Goal: Task Accomplishment & Management: Manage account settings

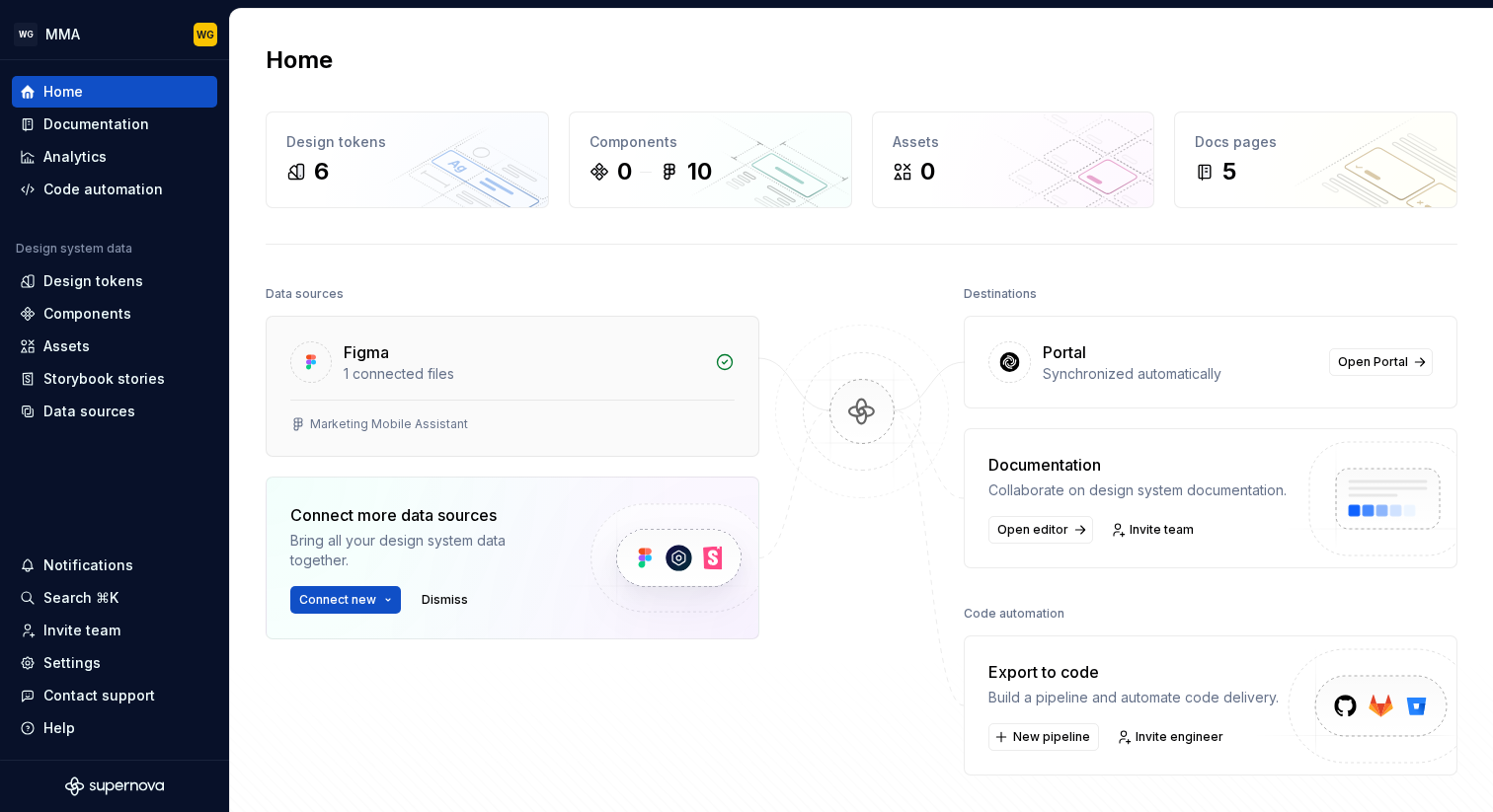
click at [411, 373] on div "1 connected files" at bounding box center [524, 374] width 360 height 20
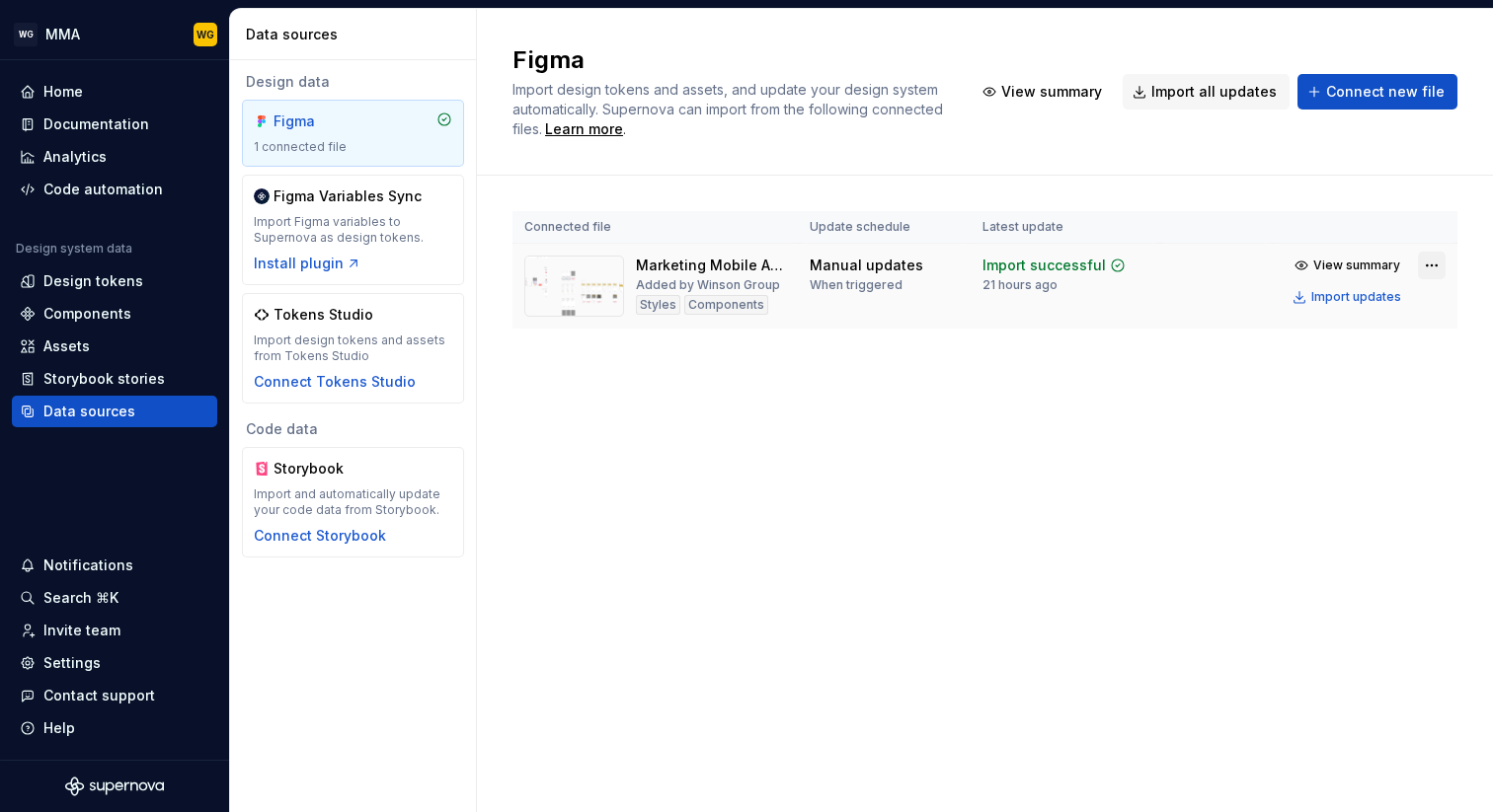
click at [1435, 269] on html "WG MMA WG Home Documentation Analytics Code automation Design system data Desig…" at bounding box center [746, 406] width 1493 height 812
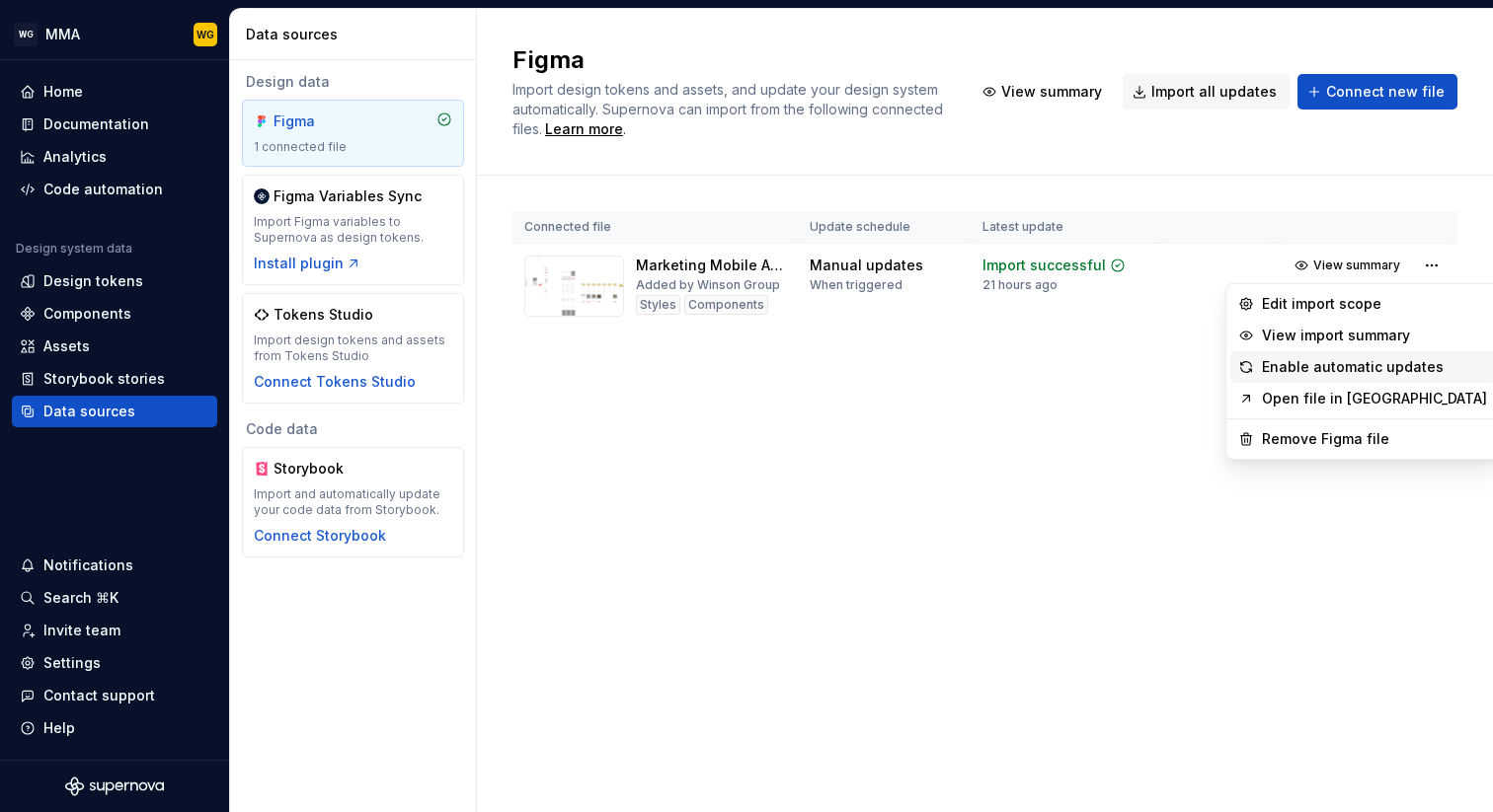
click at [1345, 369] on div "Enable automatic updates" at bounding box center [1374, 367] width 225 height 20
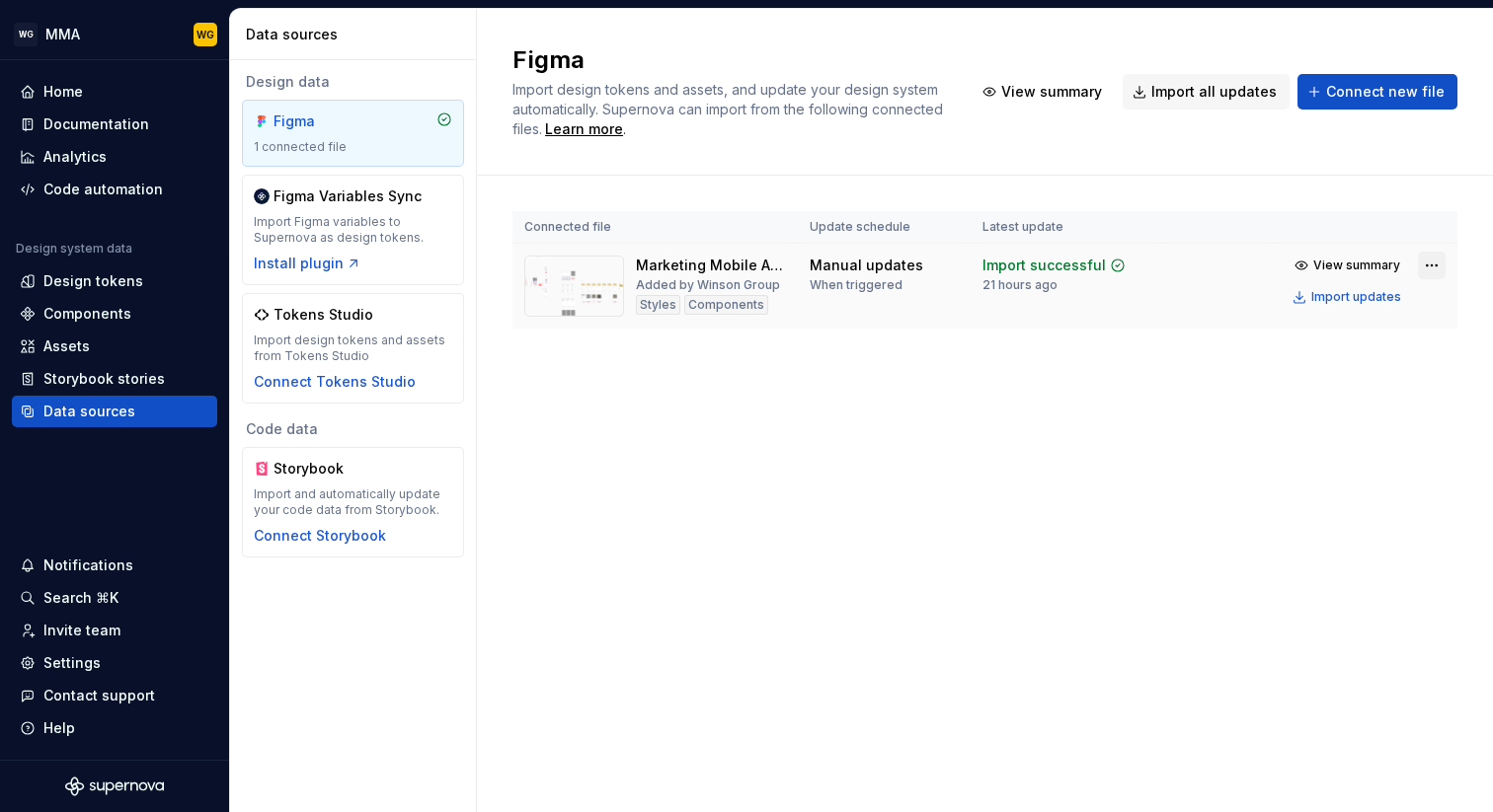
click at [1434, 266] on html "WG MMA WG Home Documentation Analytics Code automation Design system data Desig…" at bounding box center [746, 406] width 1493 height 812
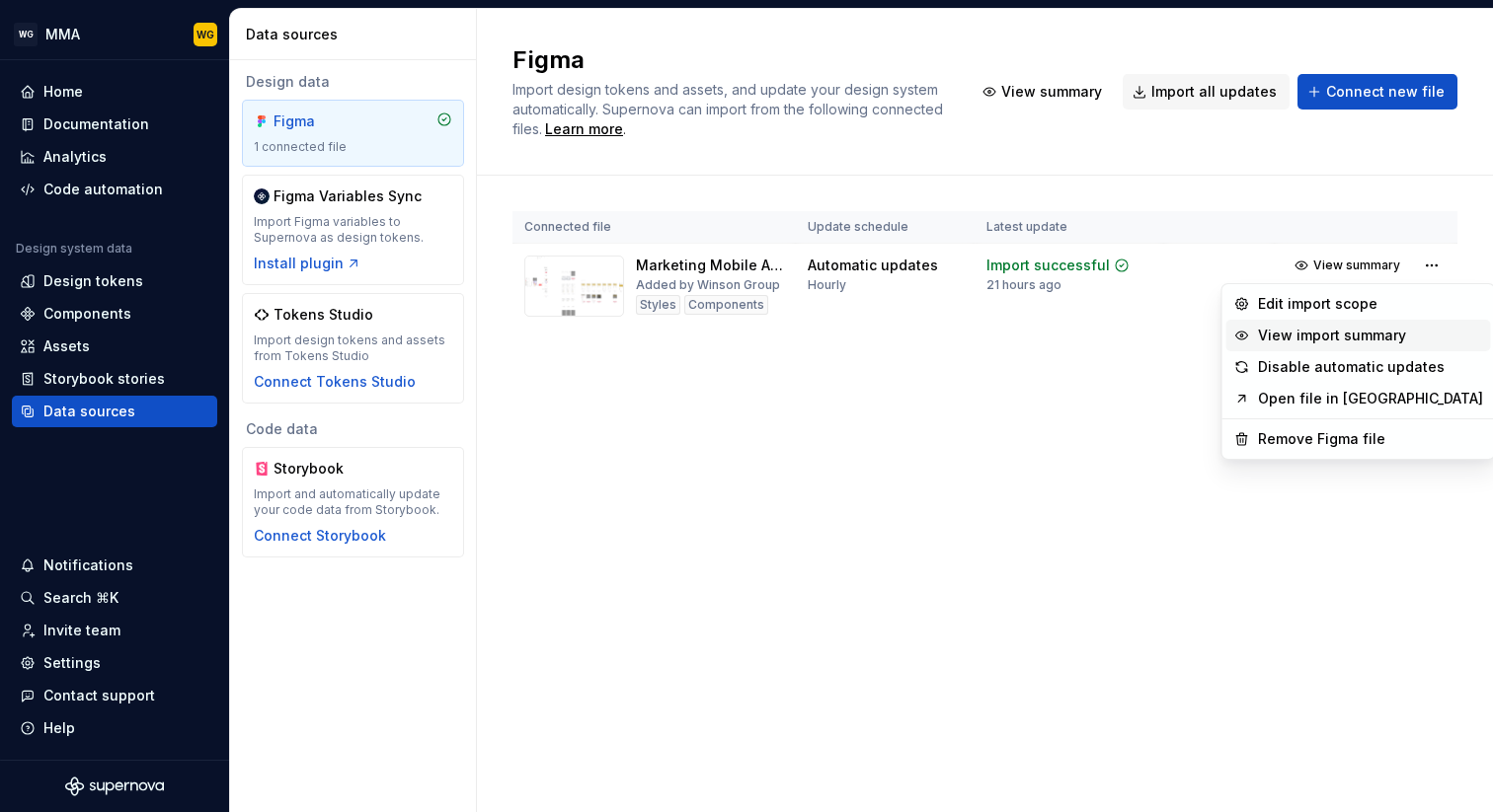
click at [1321, 340] on div "View import summary" at bounding box center [1370, 336] width 225 height 20
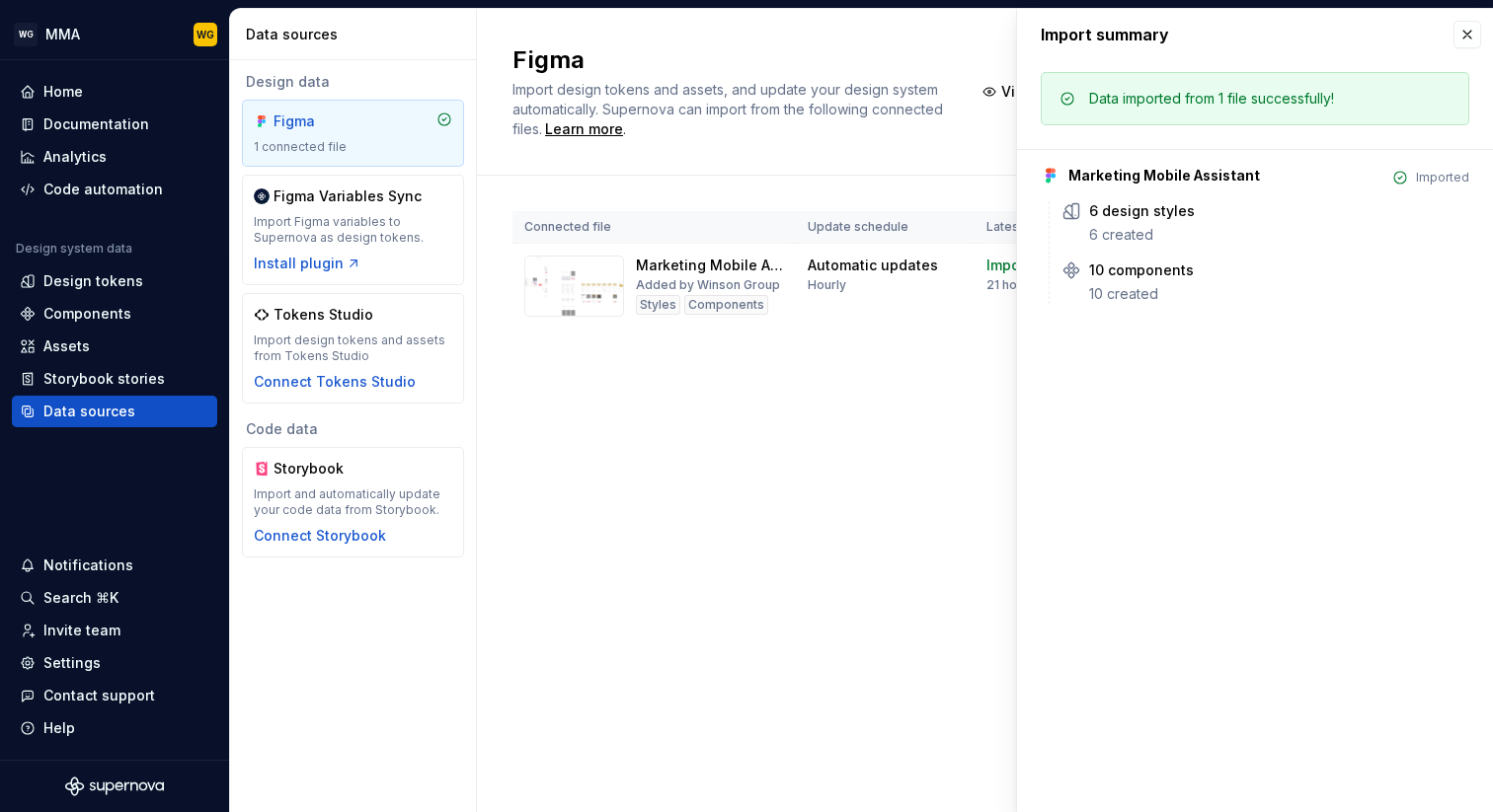
click at [954, 363] on div "Connected file Update schedule Latest update Marketing Mobile Assistant Added b…" at bounding box center [985, 289] width 945 height 228
click at [1473, 33] on button "button" at bounding box center [1467, 35] width 28 height 28
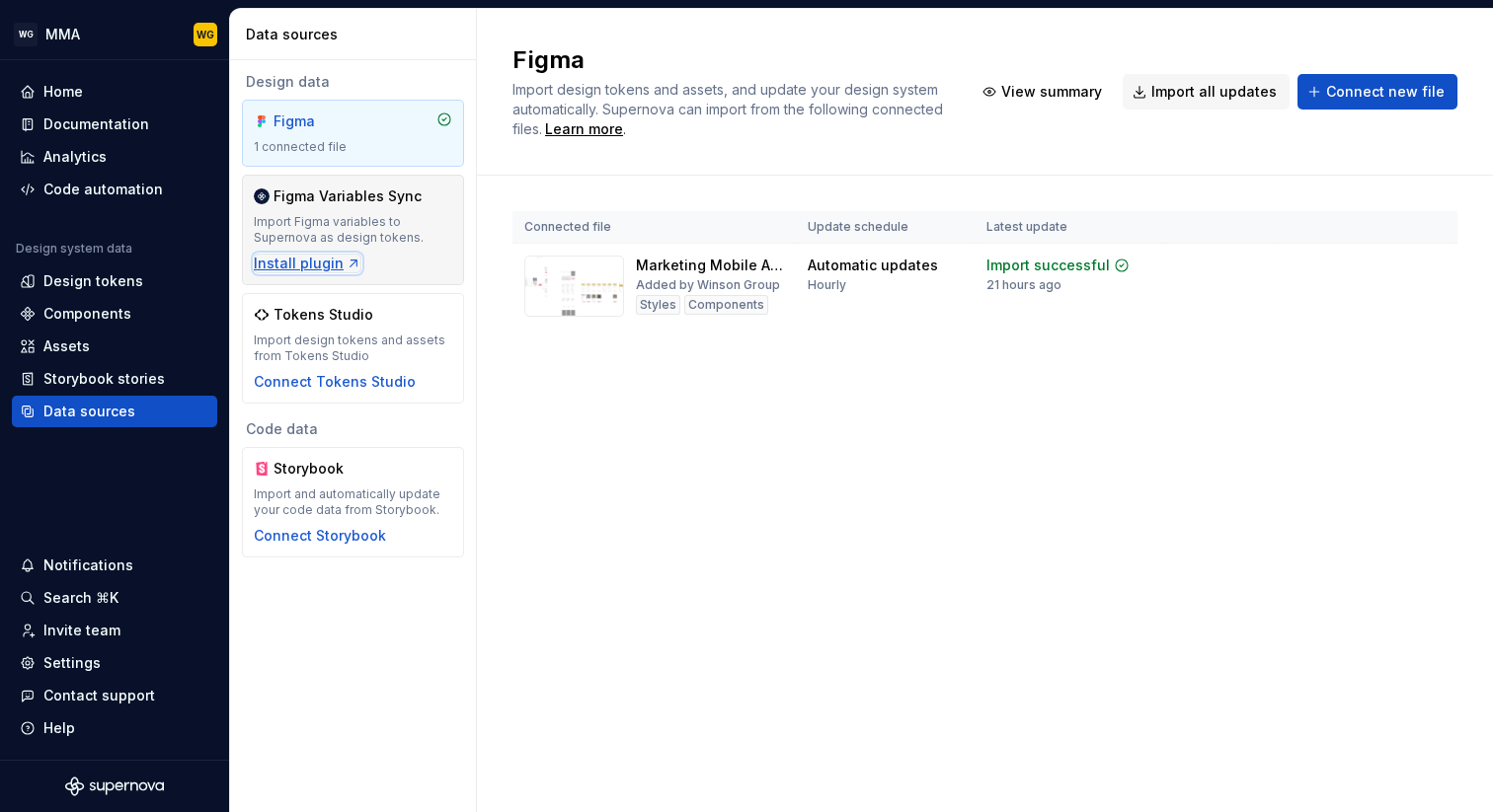
click at [328, 267] on div "Install plugin" at bounding box center [307, 264] width 108 height 20
click at [736, 396] on div "Connected file Update schedule Latest update Marketing Mobile Assistant Added b…" at bounding box center [985, 289] width 945 height 228
click at [695, 412] on div "Figma Import design tokens and assets, and update your design system automatica…" at bounding box center [985, 410] width 1016 height 803
click at [558, 490] on div "Figma Import design tokens and assets, and update your design system automatica…" at bounding box center [985, 410] width 1016 height 803
click at [105, 97] on div "Home" at bounding box center [115, 92] width 190 height 20
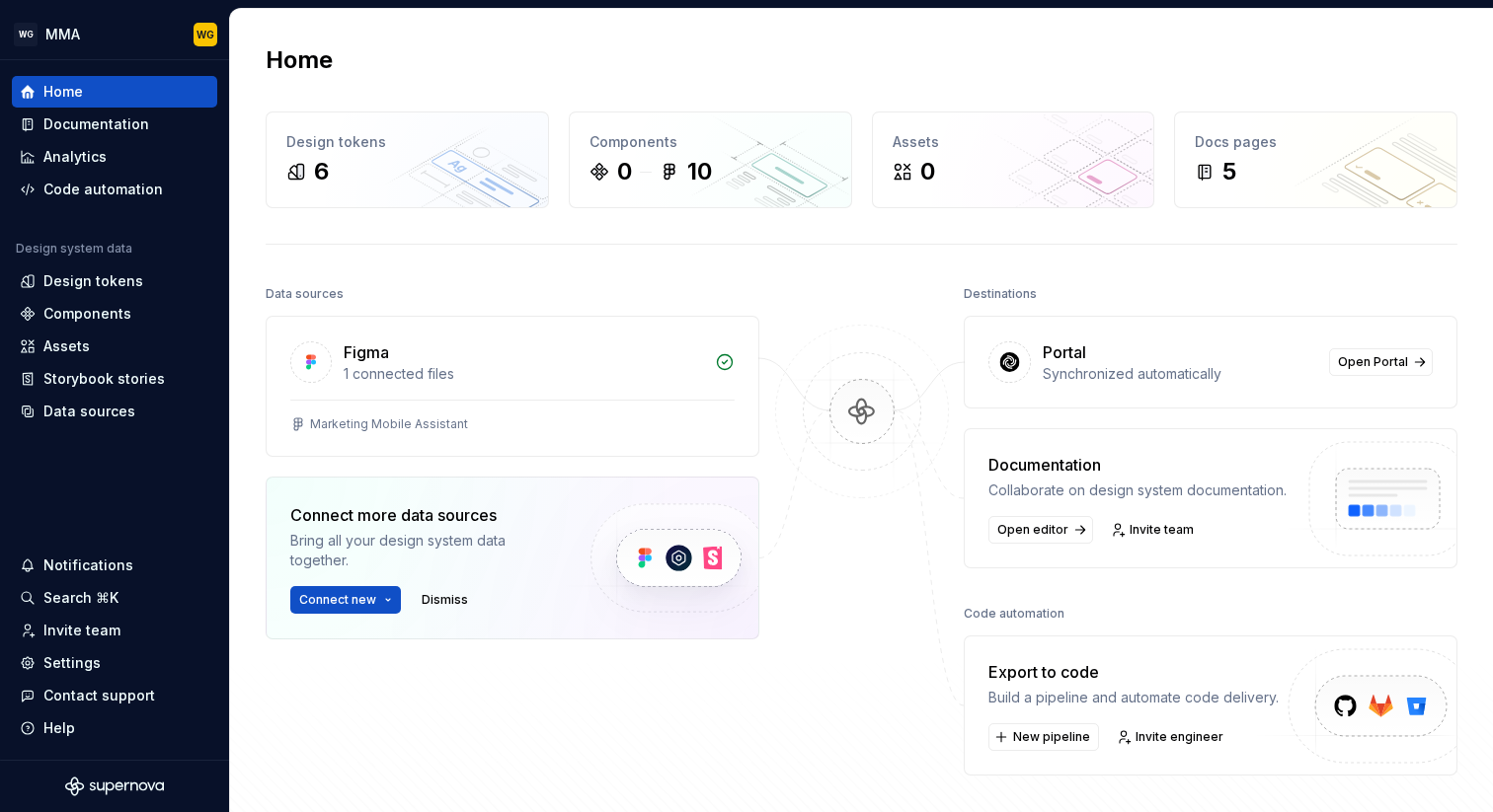
click at [832, 580] on div at bounding box center [862, 528] width 198 height 496
click at [398, 270] on div "Home Design tokens 6 Components 0 10 Assets 0 Docs pages 5 Data sources Figma 1…" at bounding box center [862, 449] width 1263 height 881
click at [140, 124] on div "Documentation" at bounding box center [96, 124] width 106 height 20
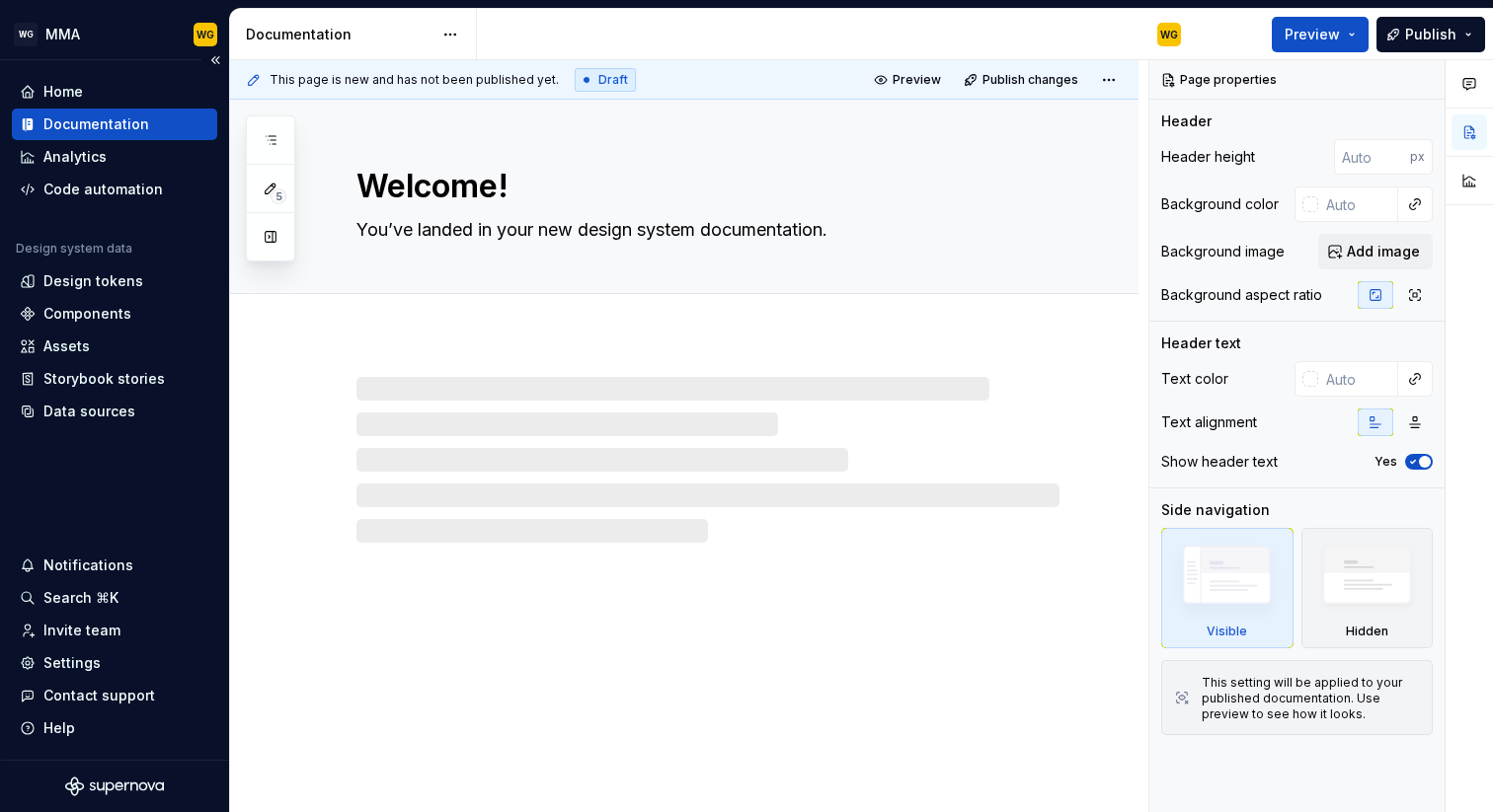
type textarea "*"
click at [108, 164] on div "Analytics" at bounding box center [115, 157] width 190 height 20
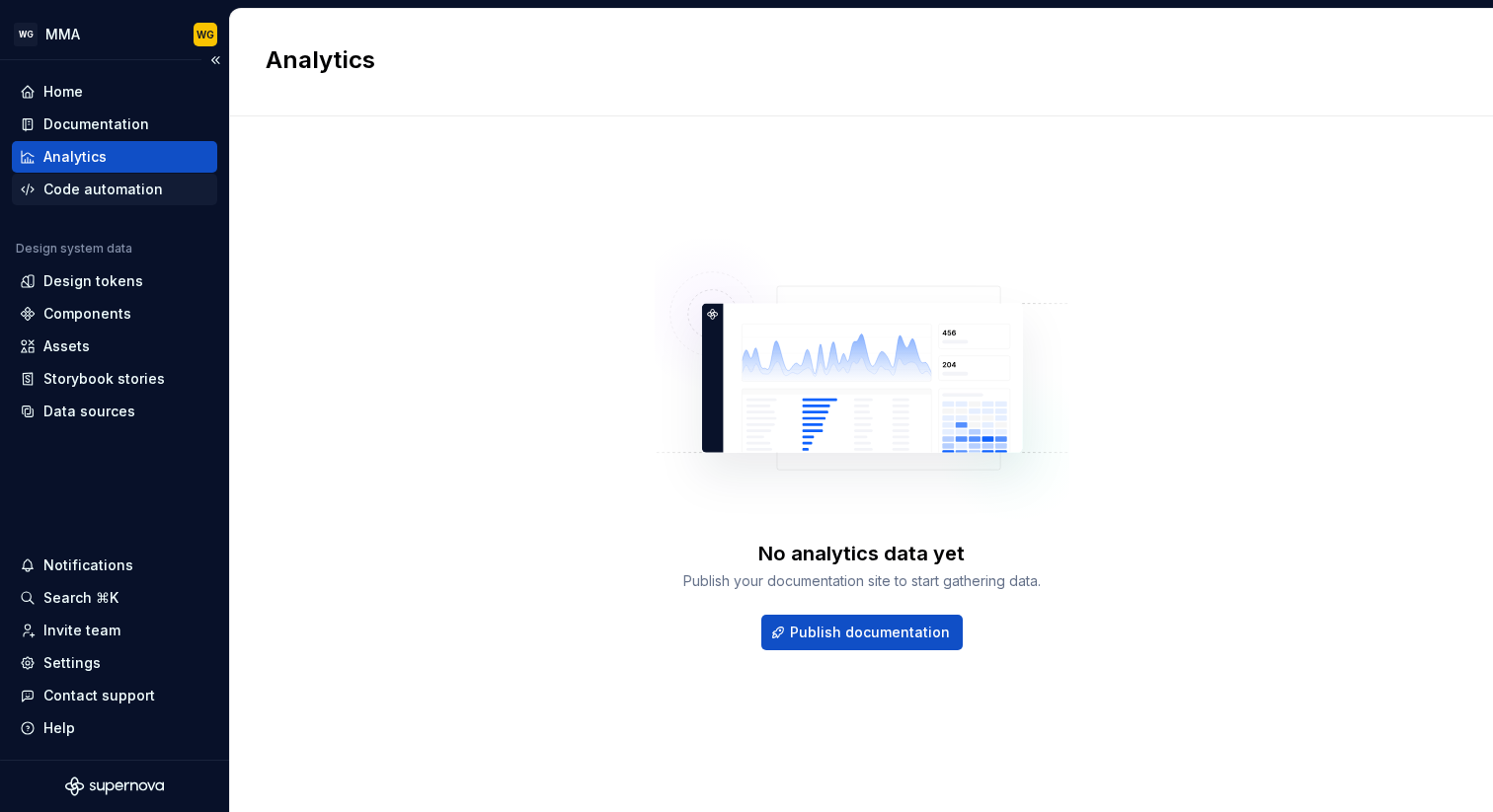
click at [117, 191] on div "Code automation" at bounding box center [103, 190] width 120 height 20
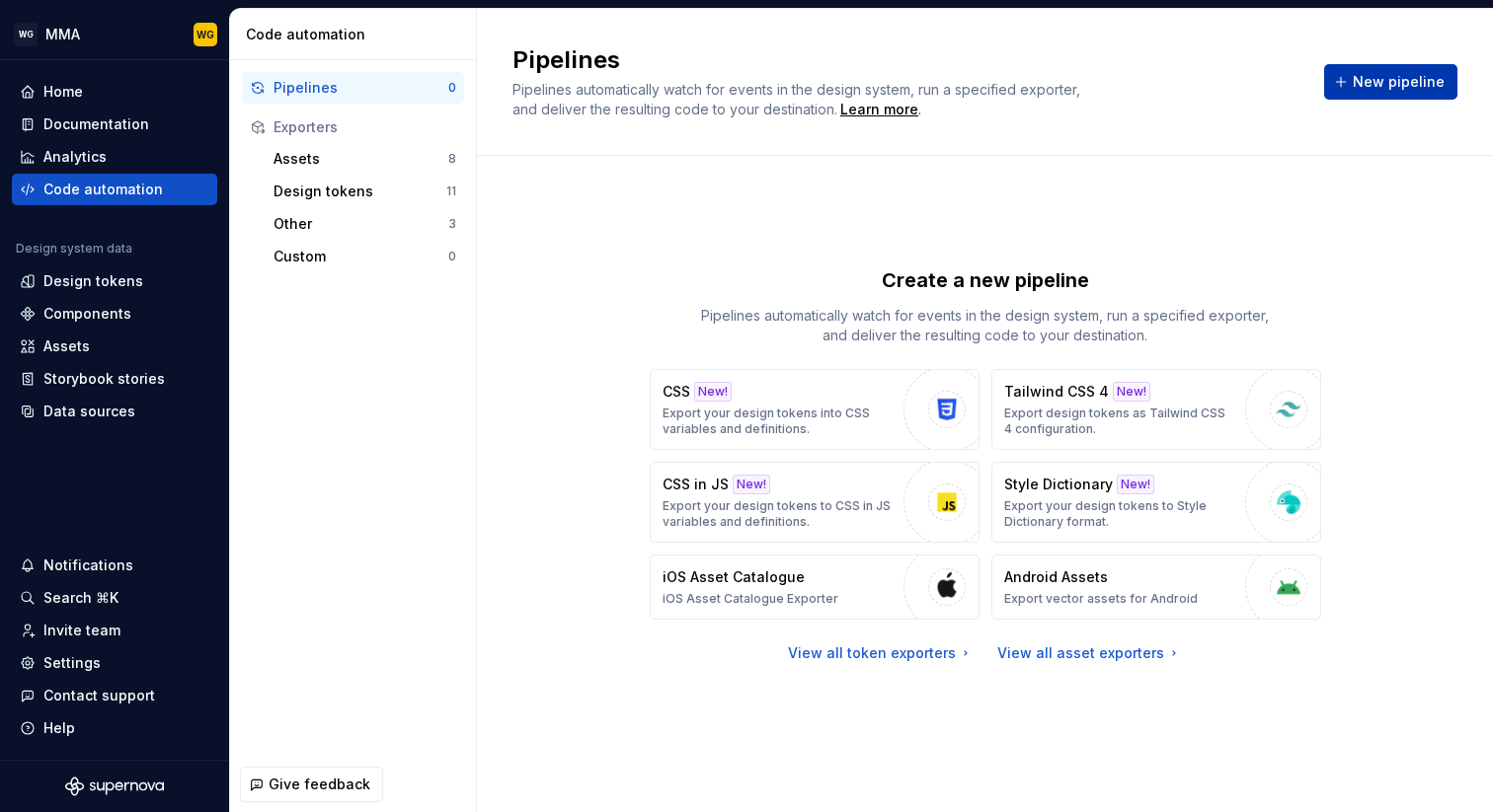
click at [1412, 91] on span "New pipeline" at bounding box center [1398, 82] width 92 height 20
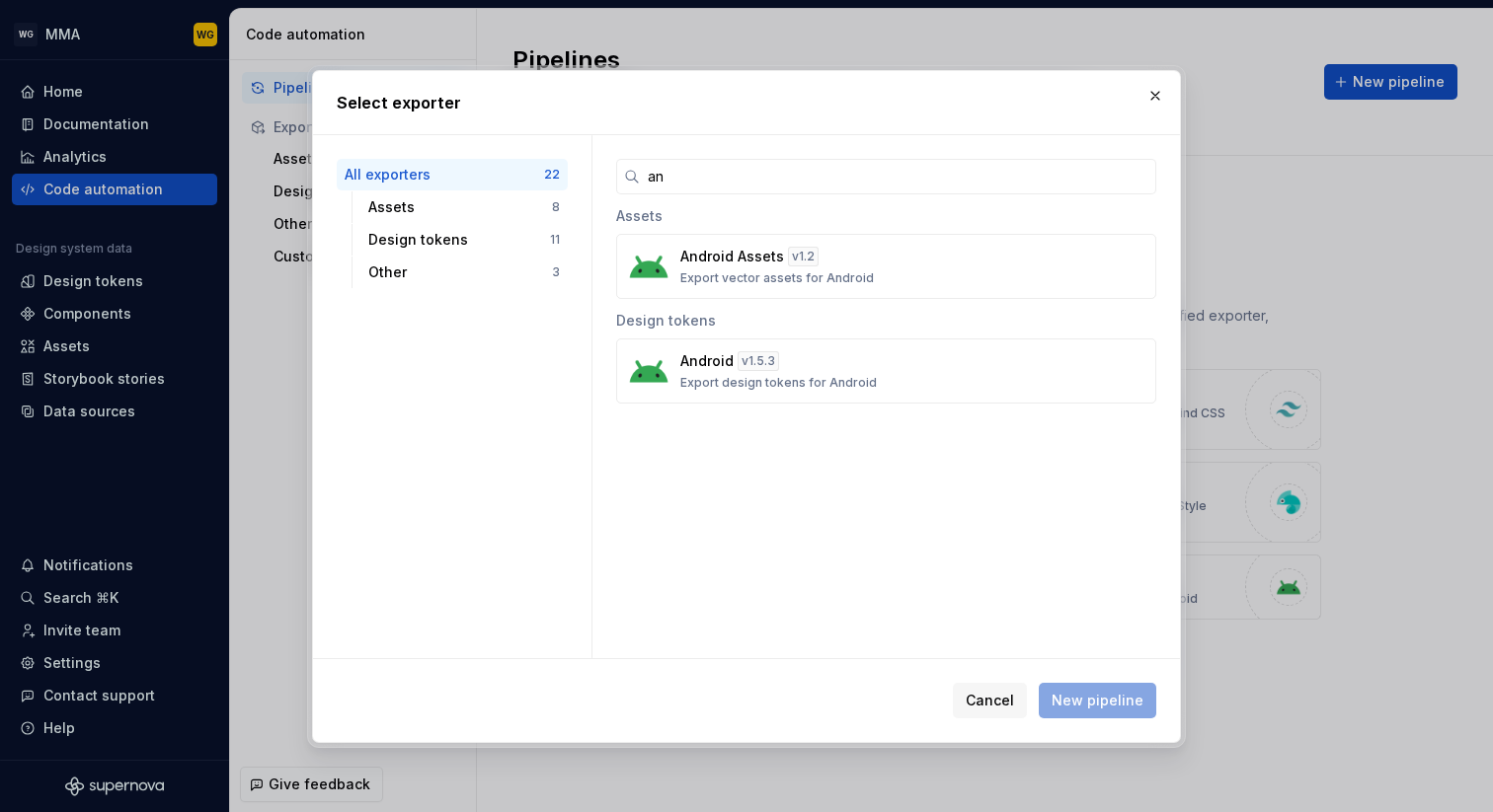
type input "a"
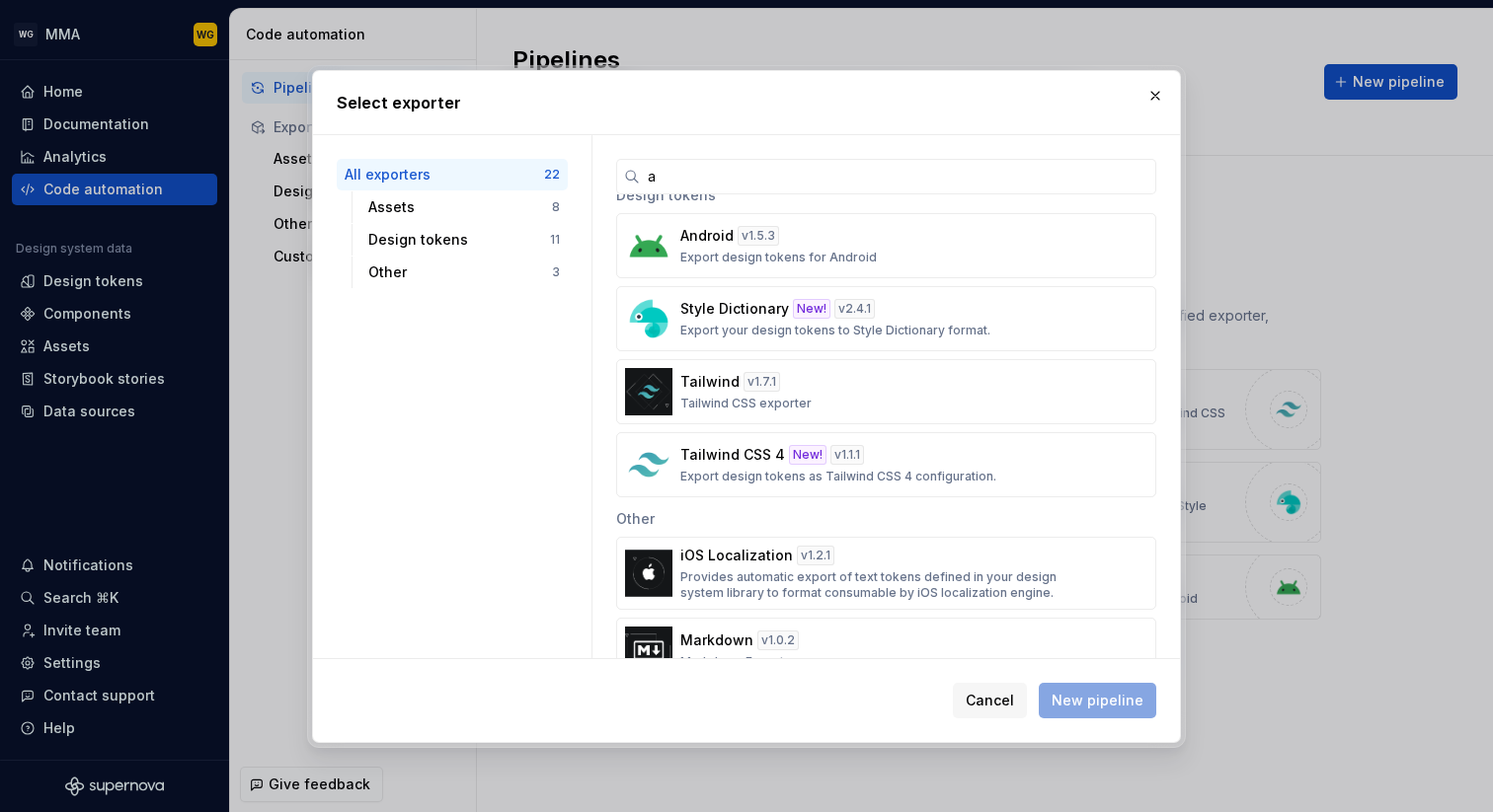
scroll to position [685, 0]
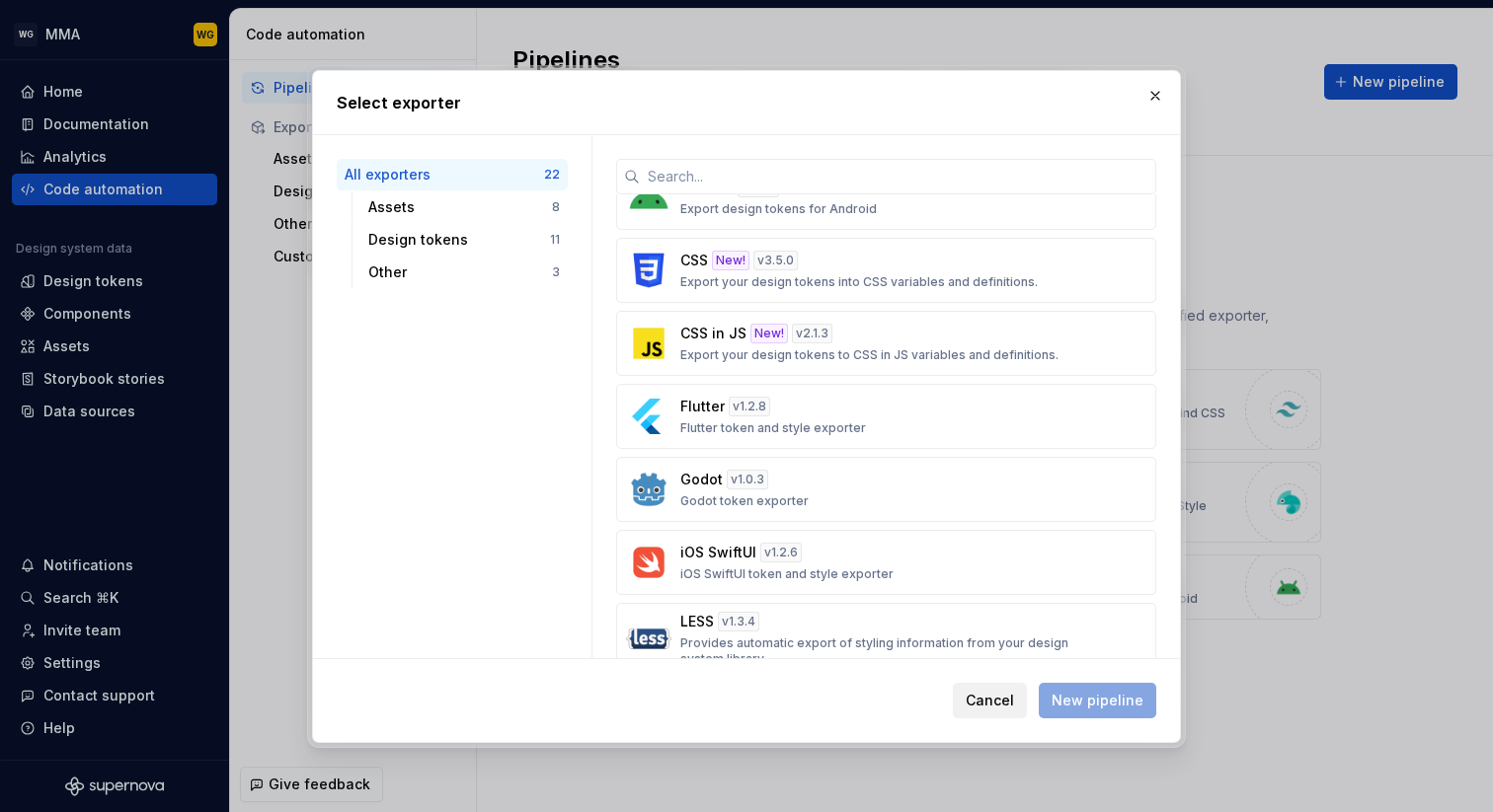
click at [985, 705] on span "Cancel" at bounding box center [989, 700] width 48 height 20
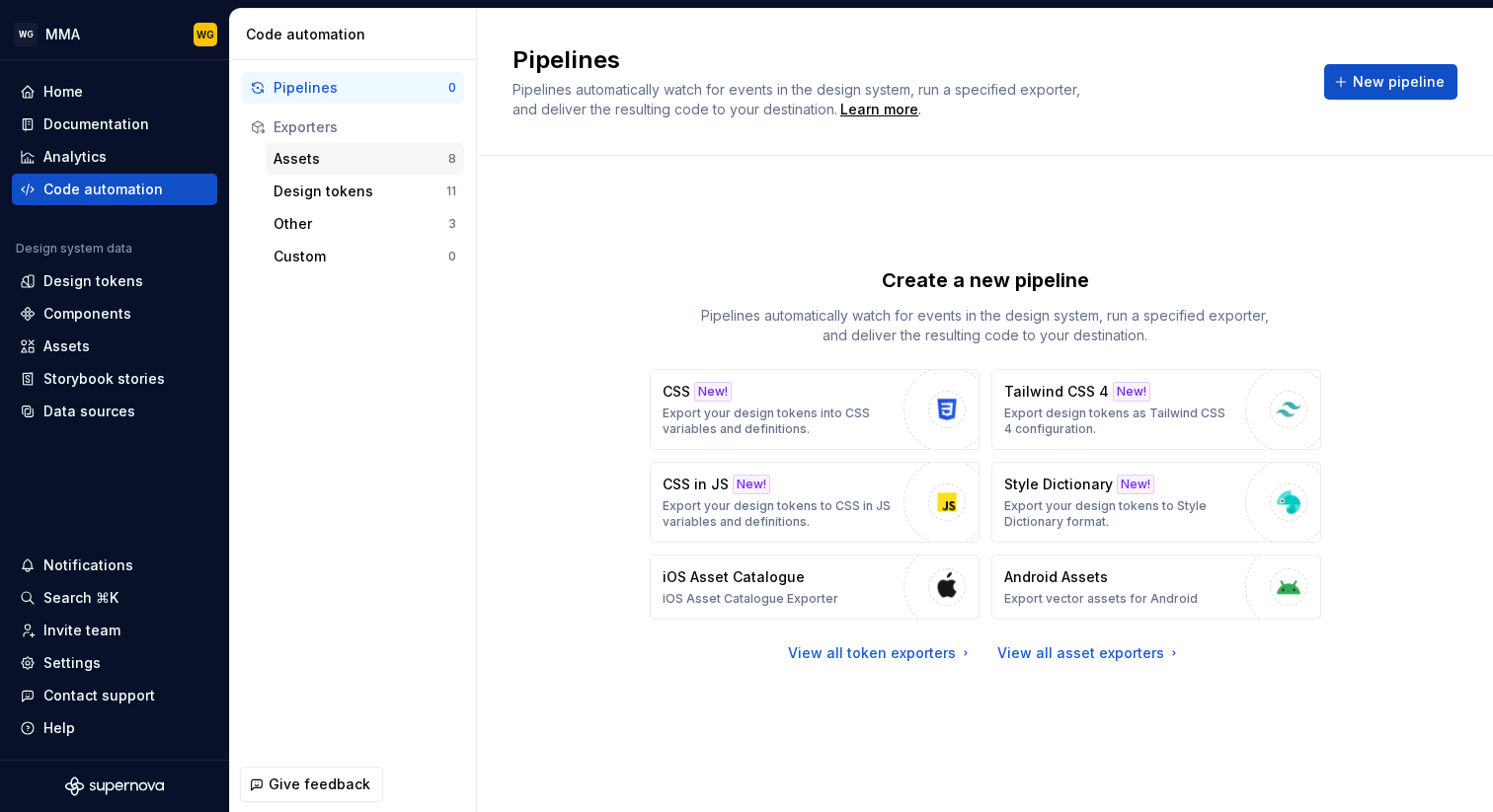
click at [370, 156] on div "Assets" at bounding box center [361, 159] width 175 height 20
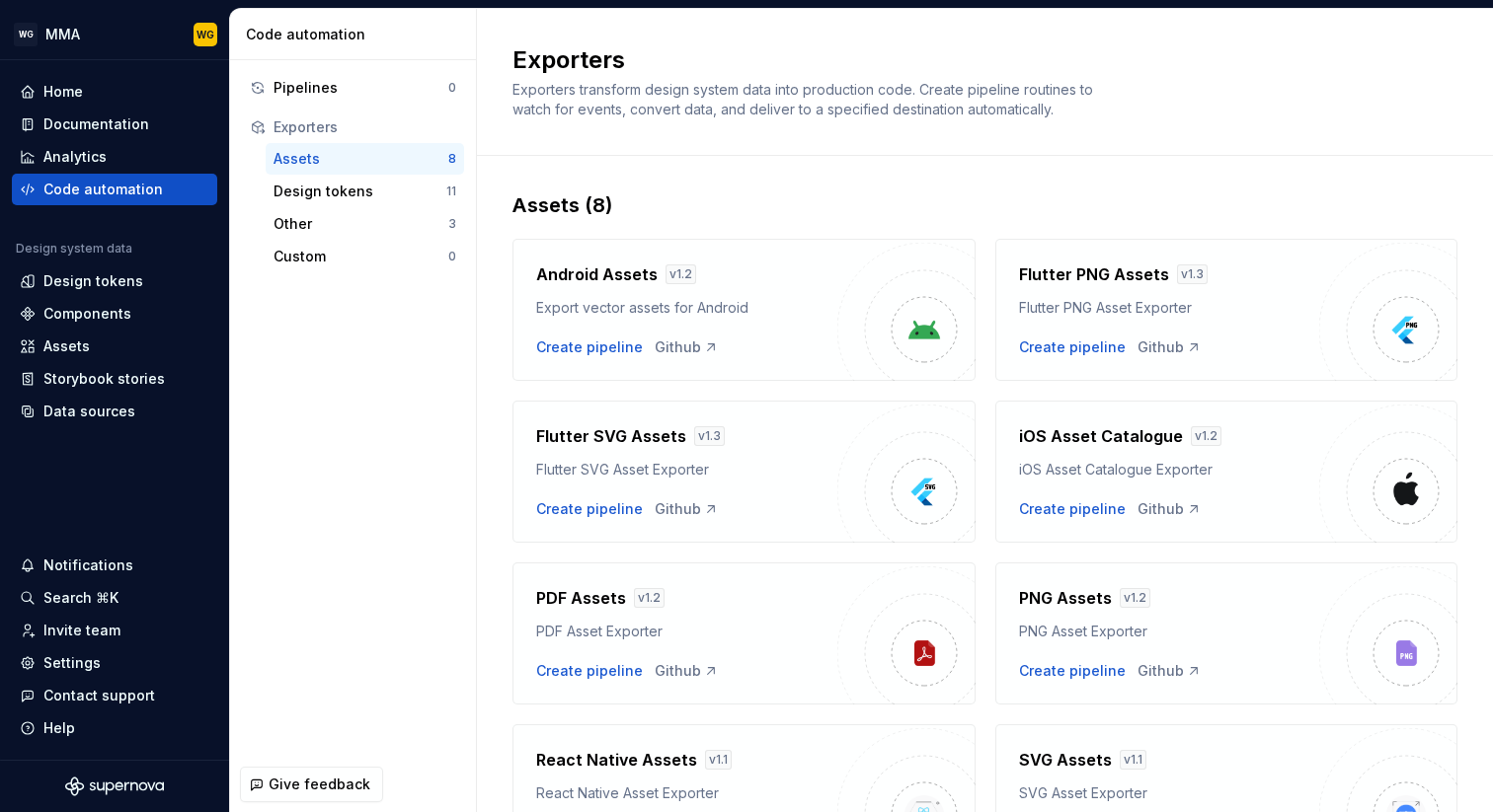
click at [352, 160] on div "Assets" at bounding box center [361, 159] width 175 height 20
click at [410, 196] on div "Design tokens" at bounding box center [360, 192] width 173 height 20
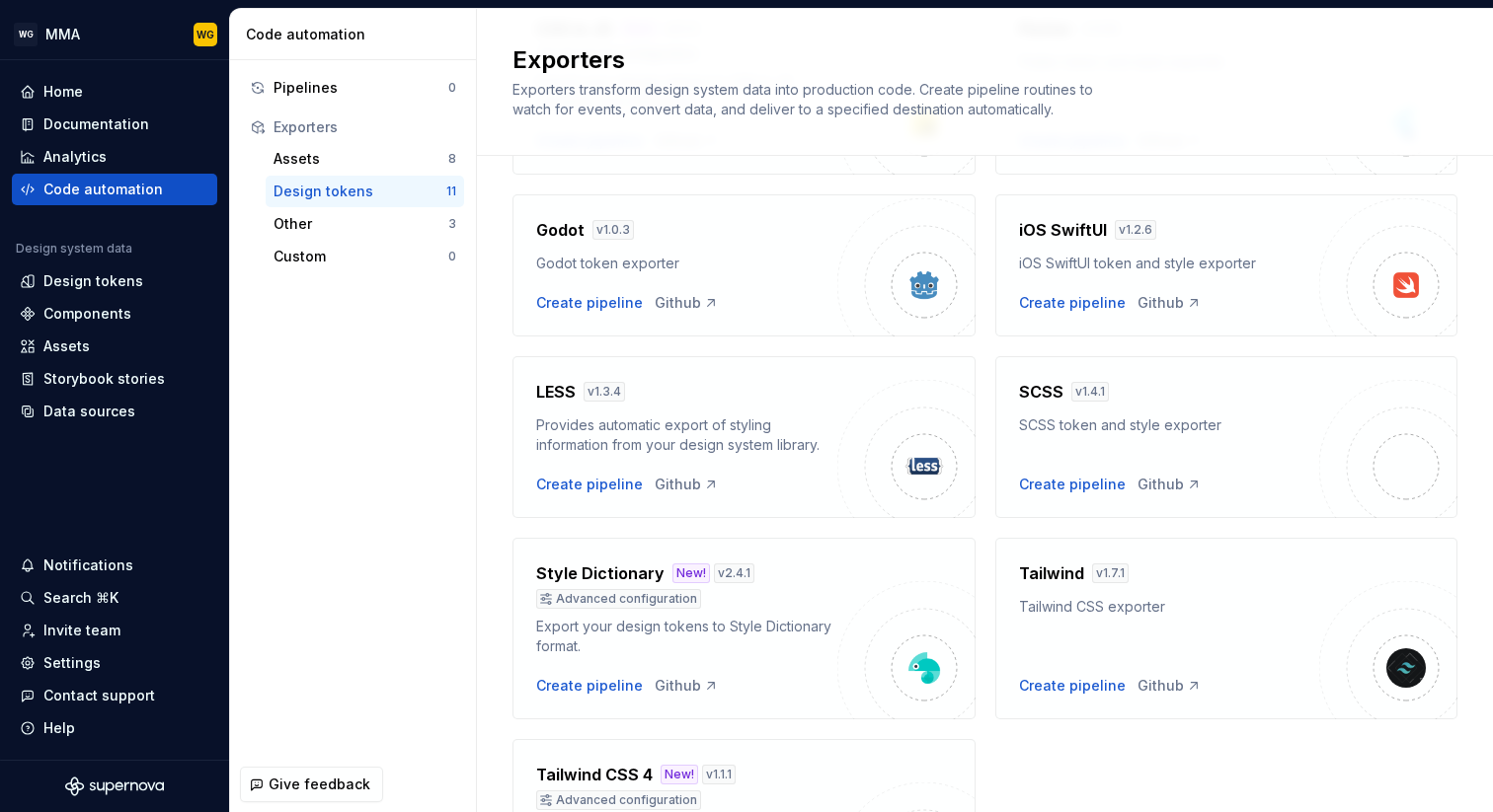
scroll to position [631, 0]
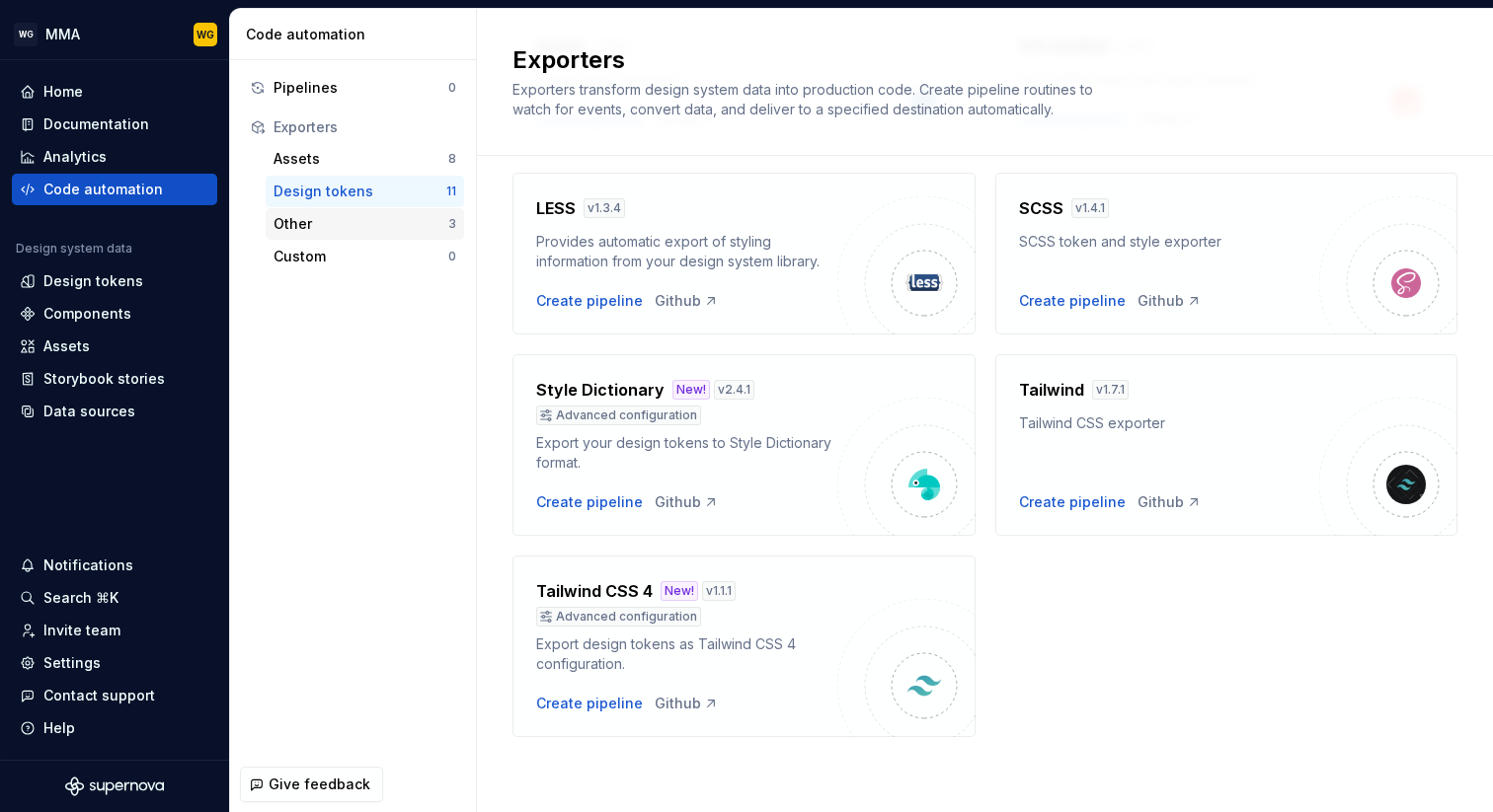
click at [382, 226] on div "Other" at bounding box center [361, 224] width 175 height 20
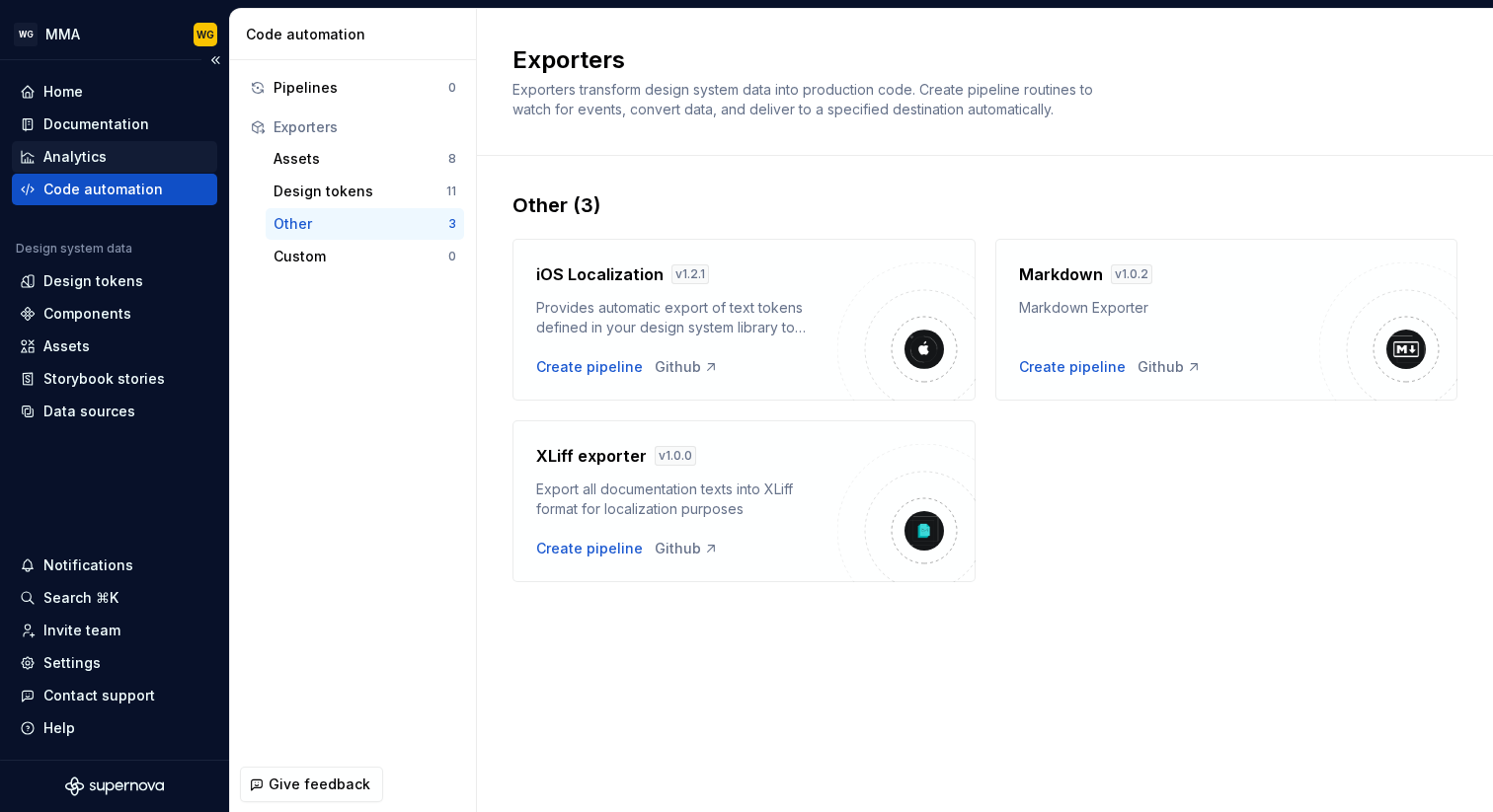
click at [145, 144] on div "Analytics" at bounding box center [115, 157] width 206 height 32
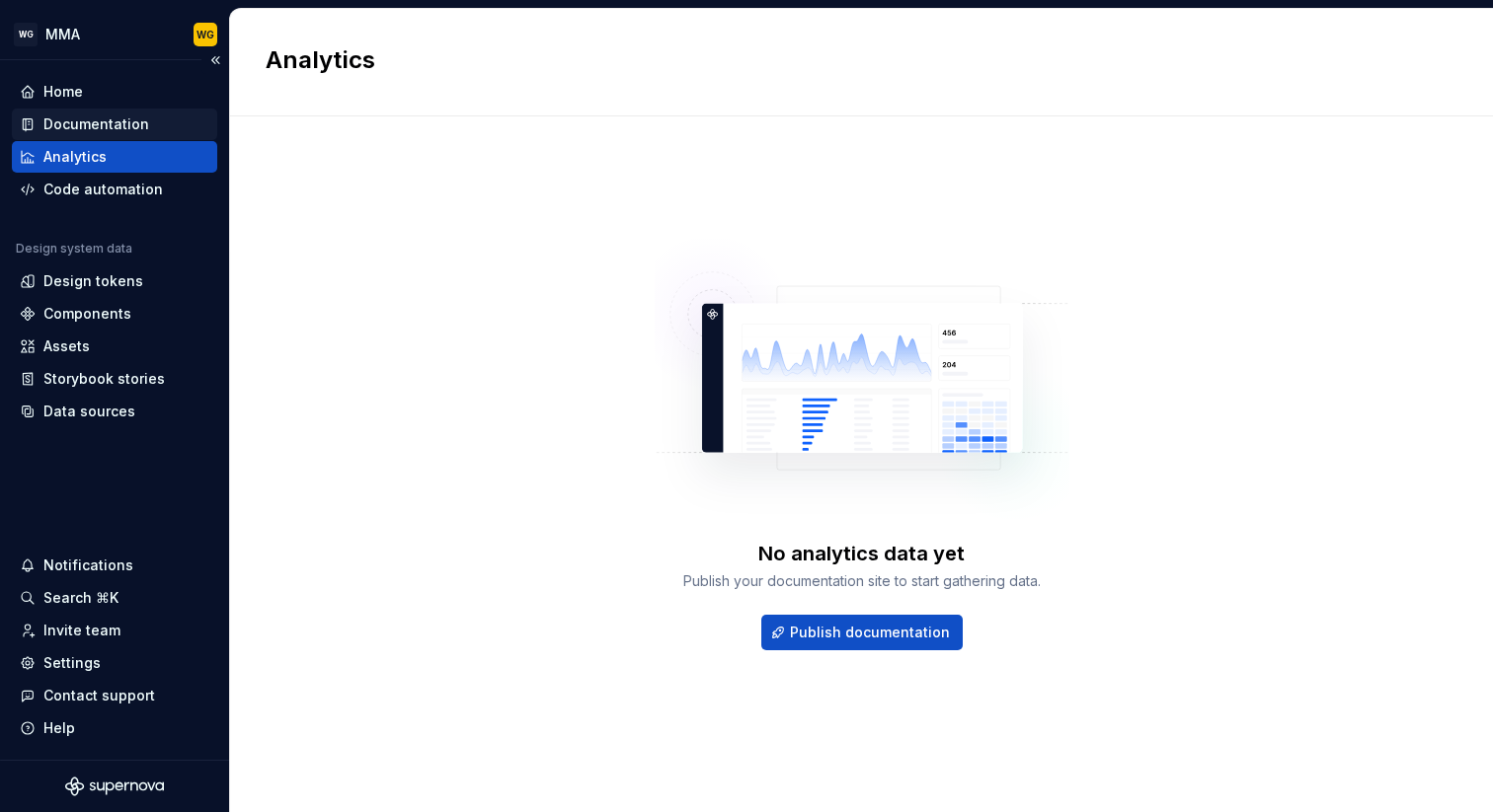
click at [175, 121] on div "Documentation" at bounding box center [115, 124] width 190 height 20
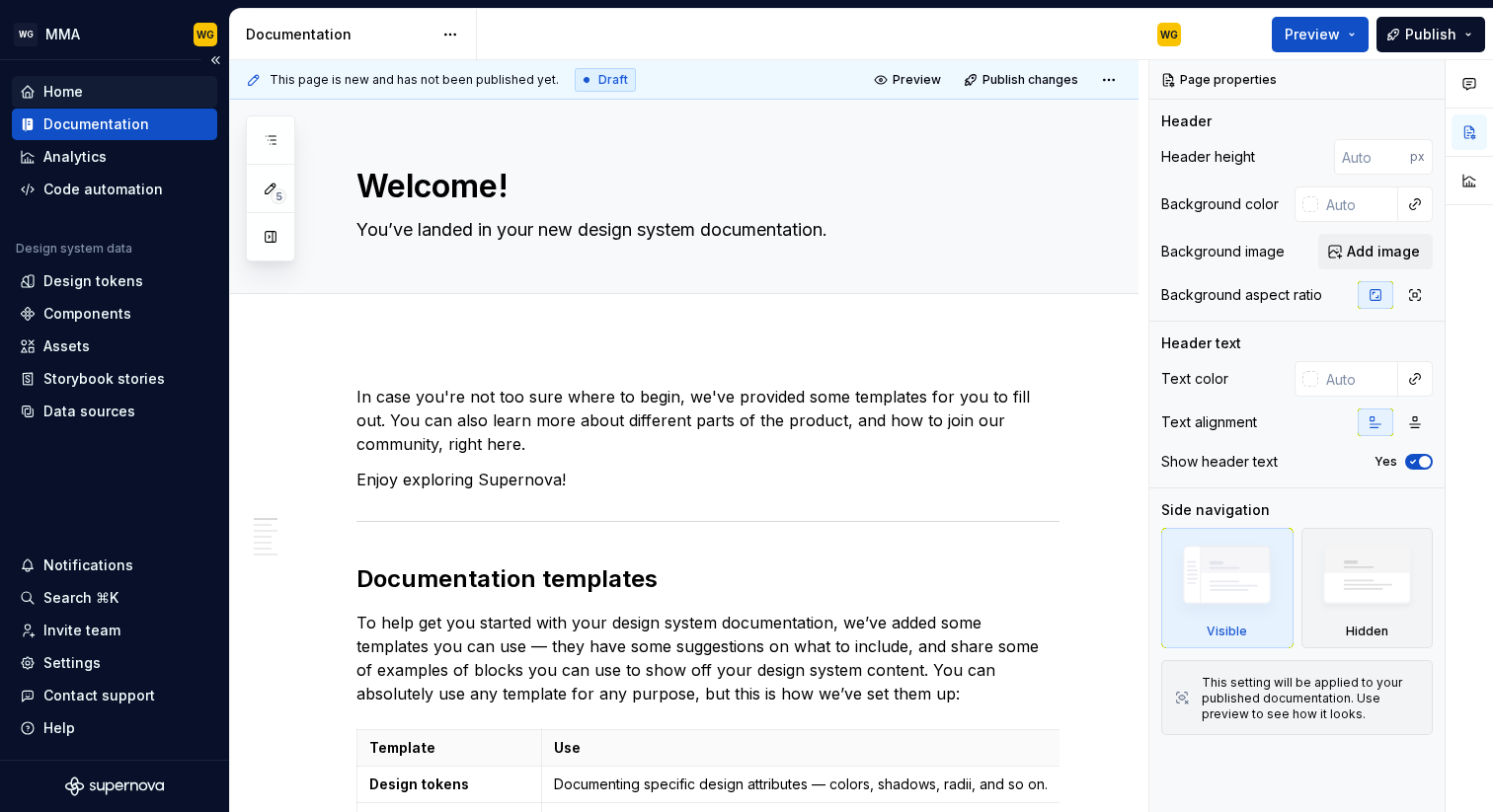
click at [188, 92] on div "Home" at bounding box center [115, 92] width 190 height 20
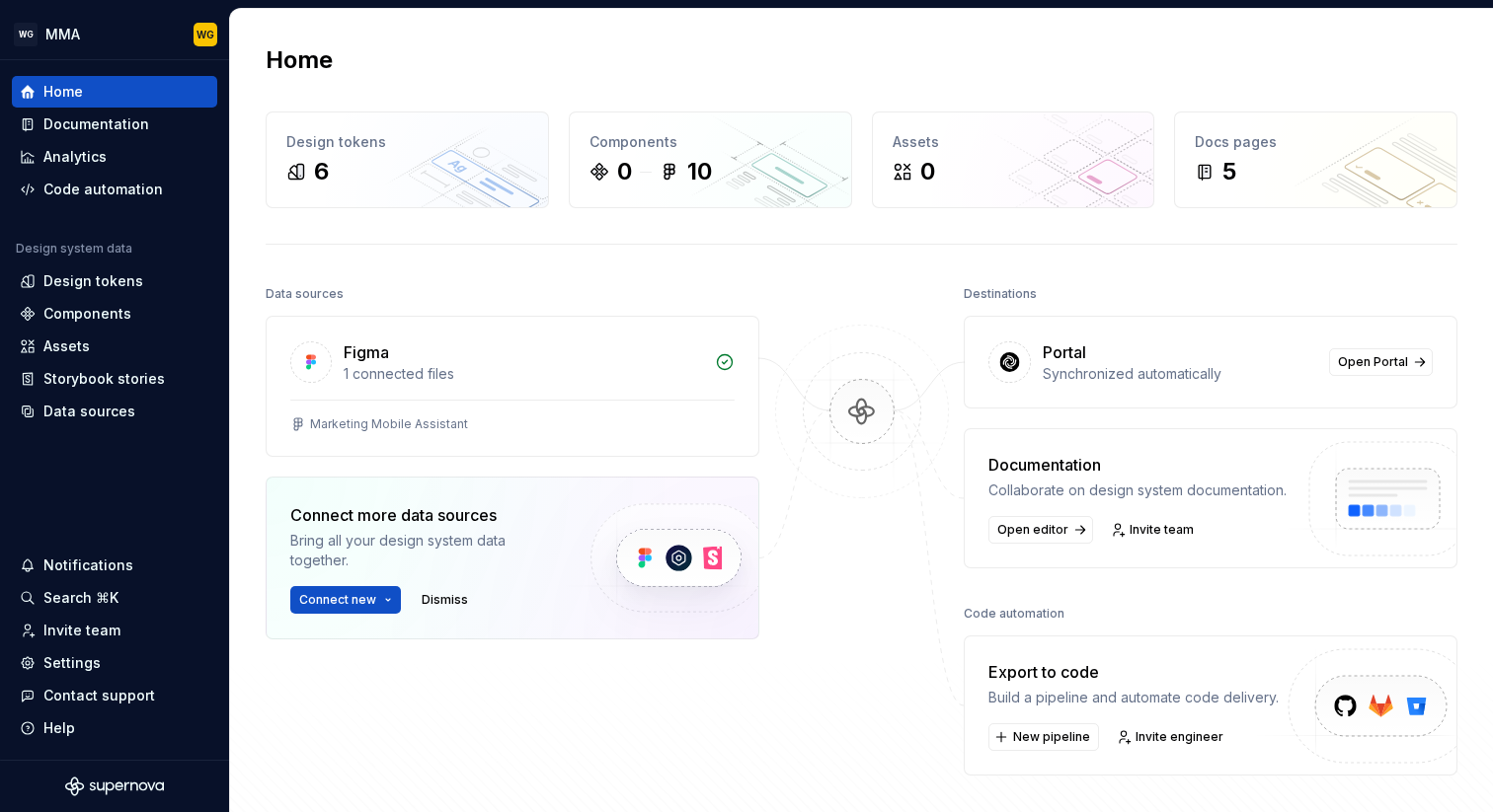
click at [767, 309] on div at bounding box center [862, 528] width 198 height 496
click at [151, 120] on div "Documentation" at bounding box center [115, 124] width 190 height 20
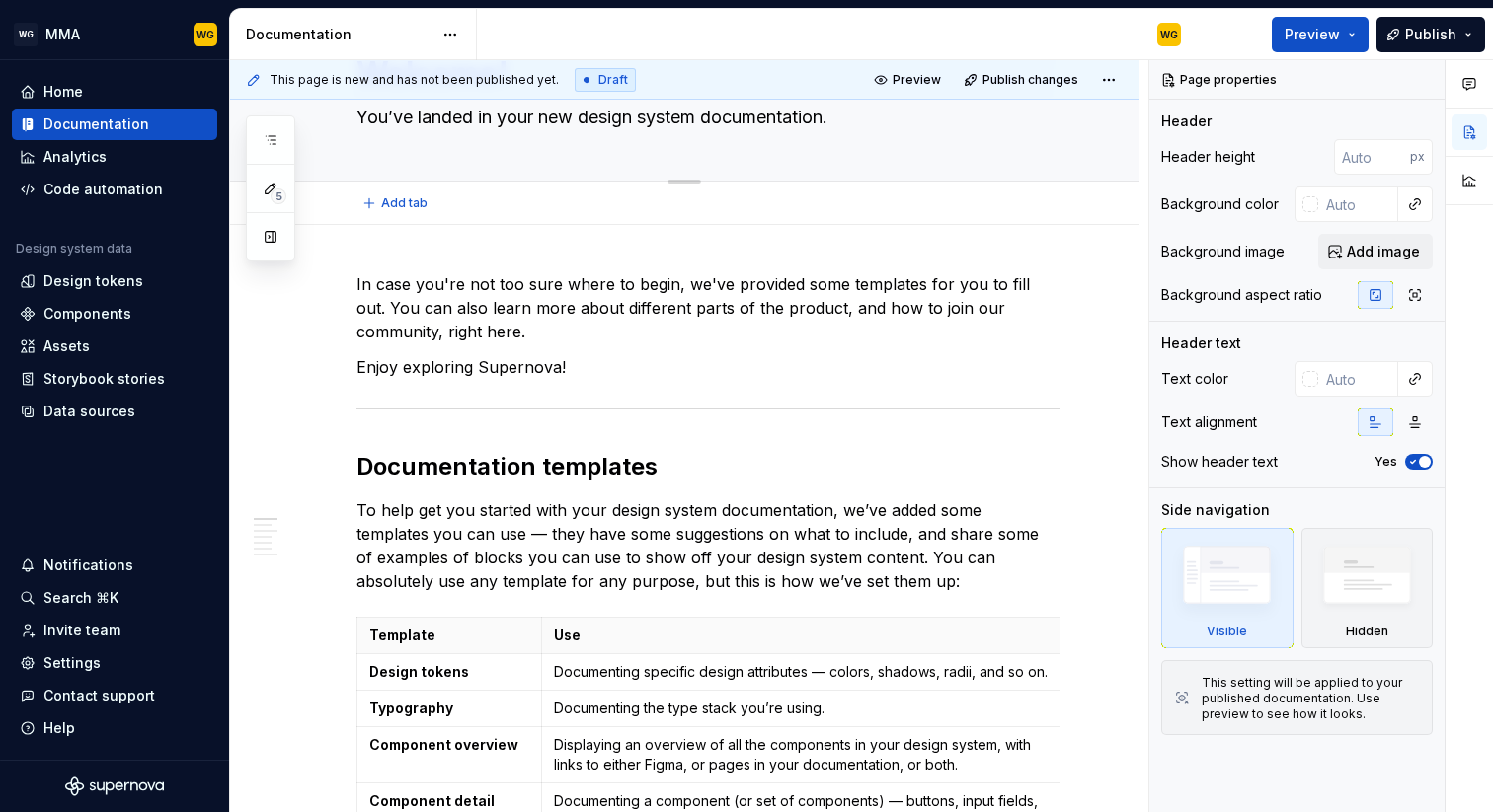
type textarea "*"
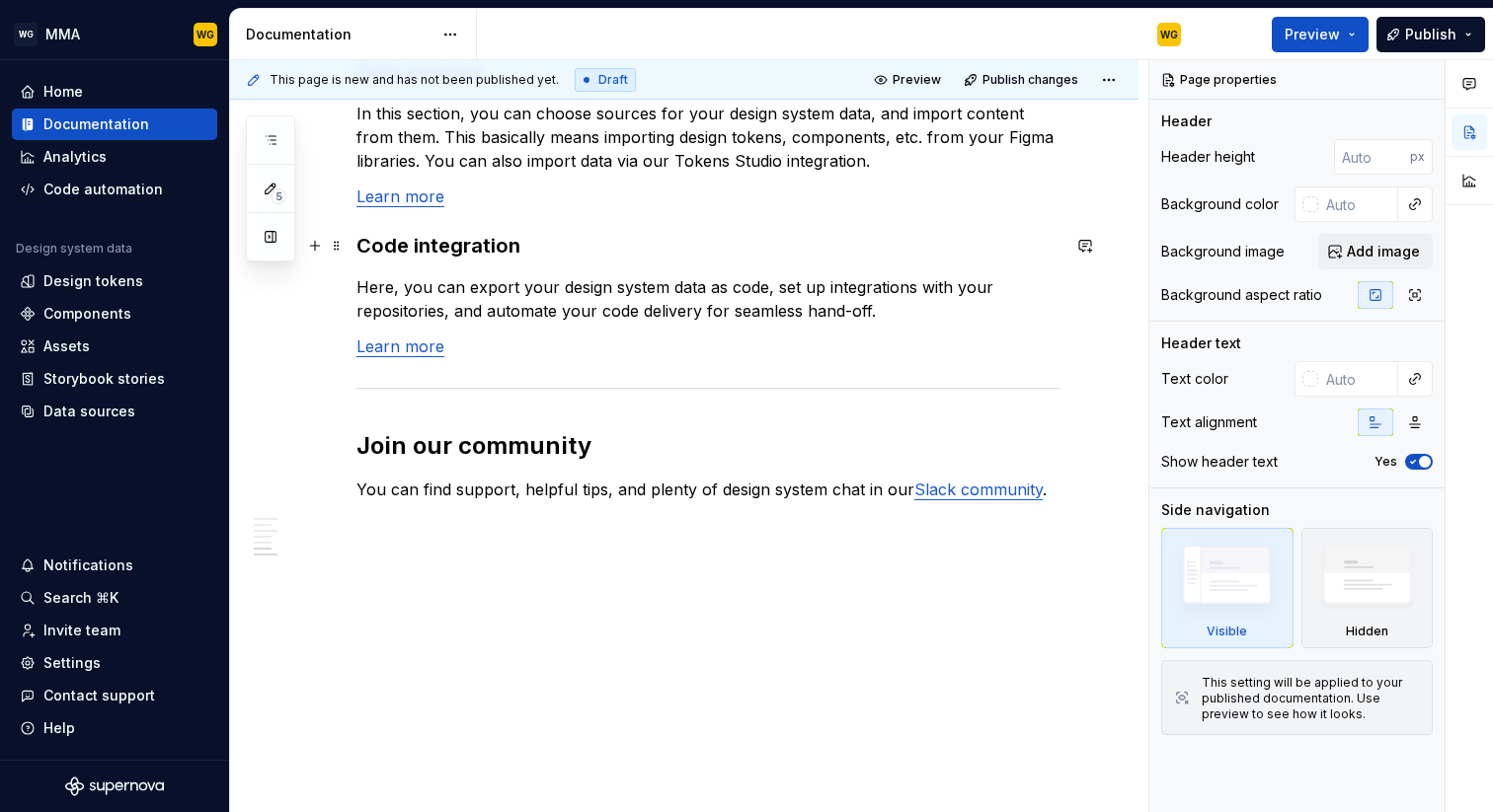
scroll to position [1679, 0]
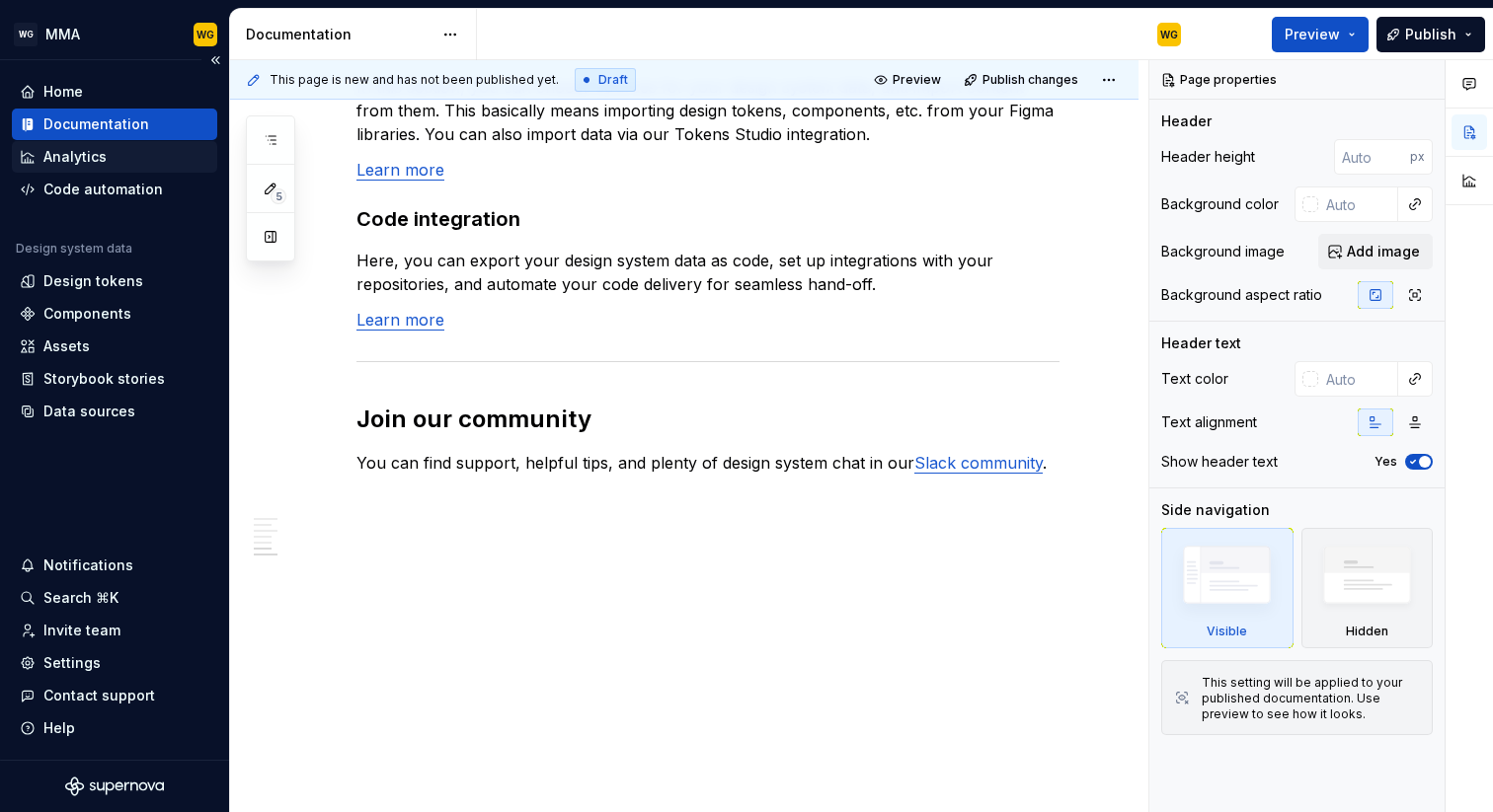
click at [88, 154] on div "Analytics" at bounding box center [75, 157] width 63 height 20
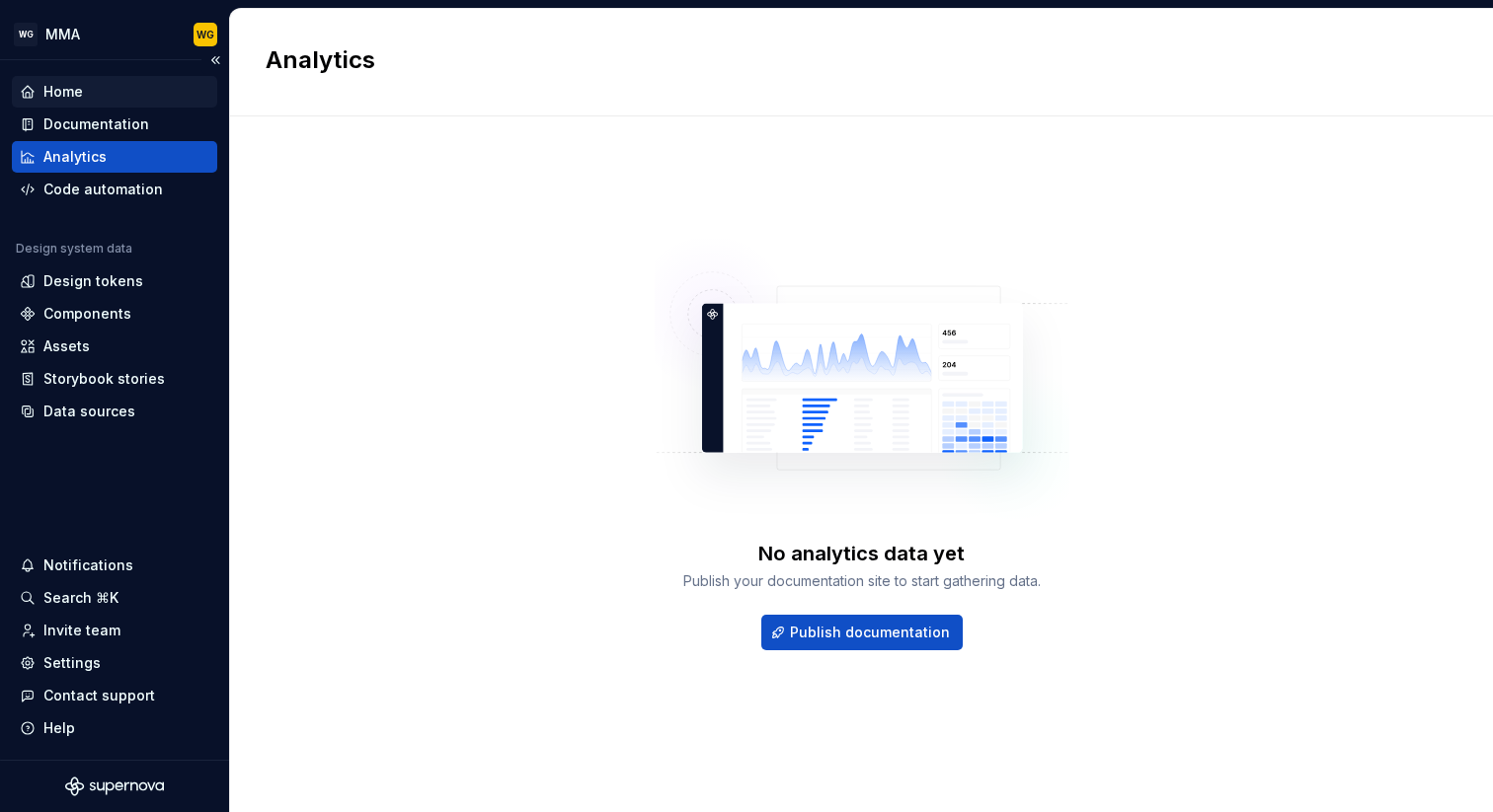
click at [184, 88] on div "Home" at bounding box center [115, 92] width 190 height 20
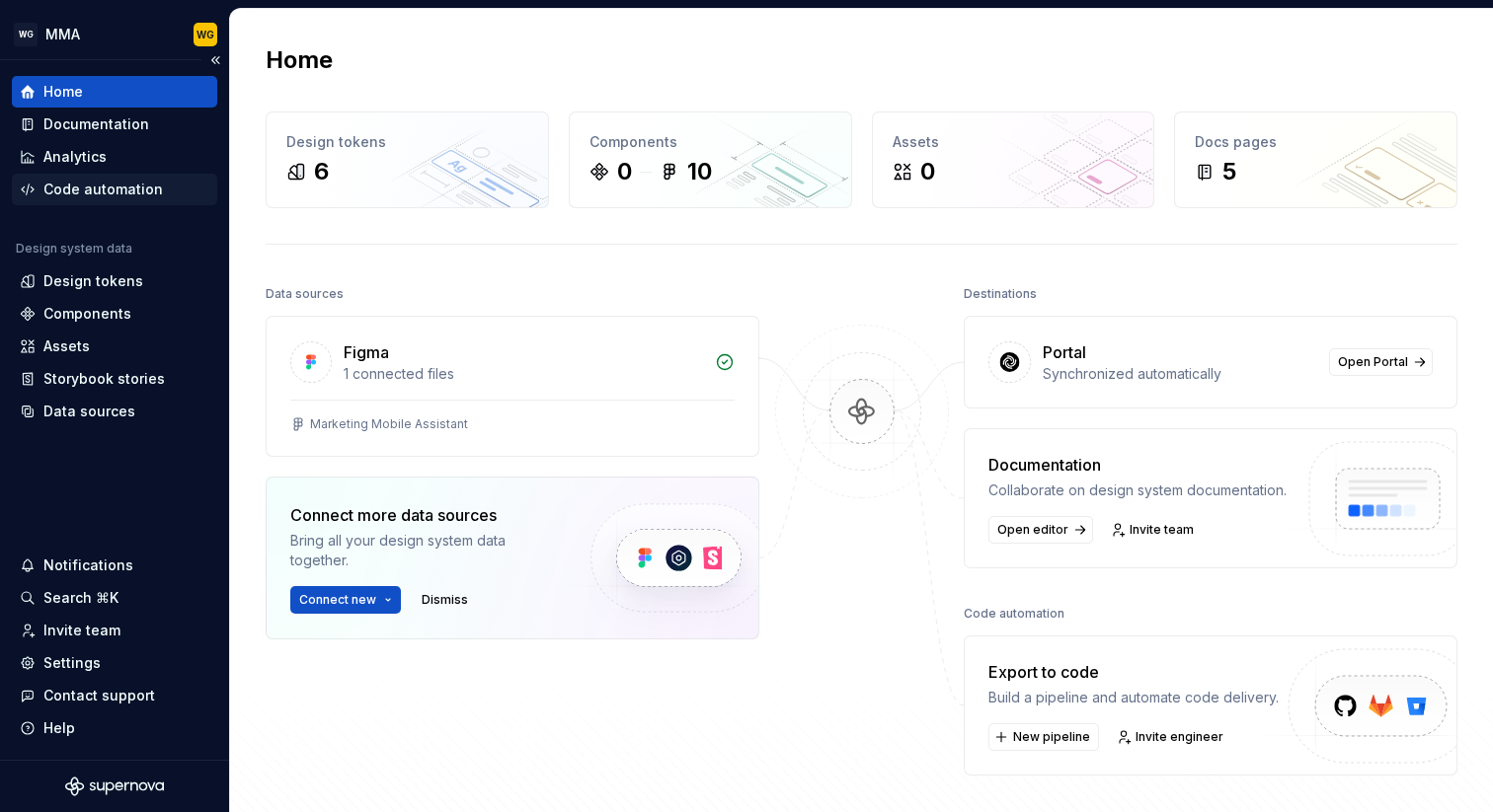
click at [158, 189] on div "Code automation" at bounding box center [115, 190] width 190 height 20
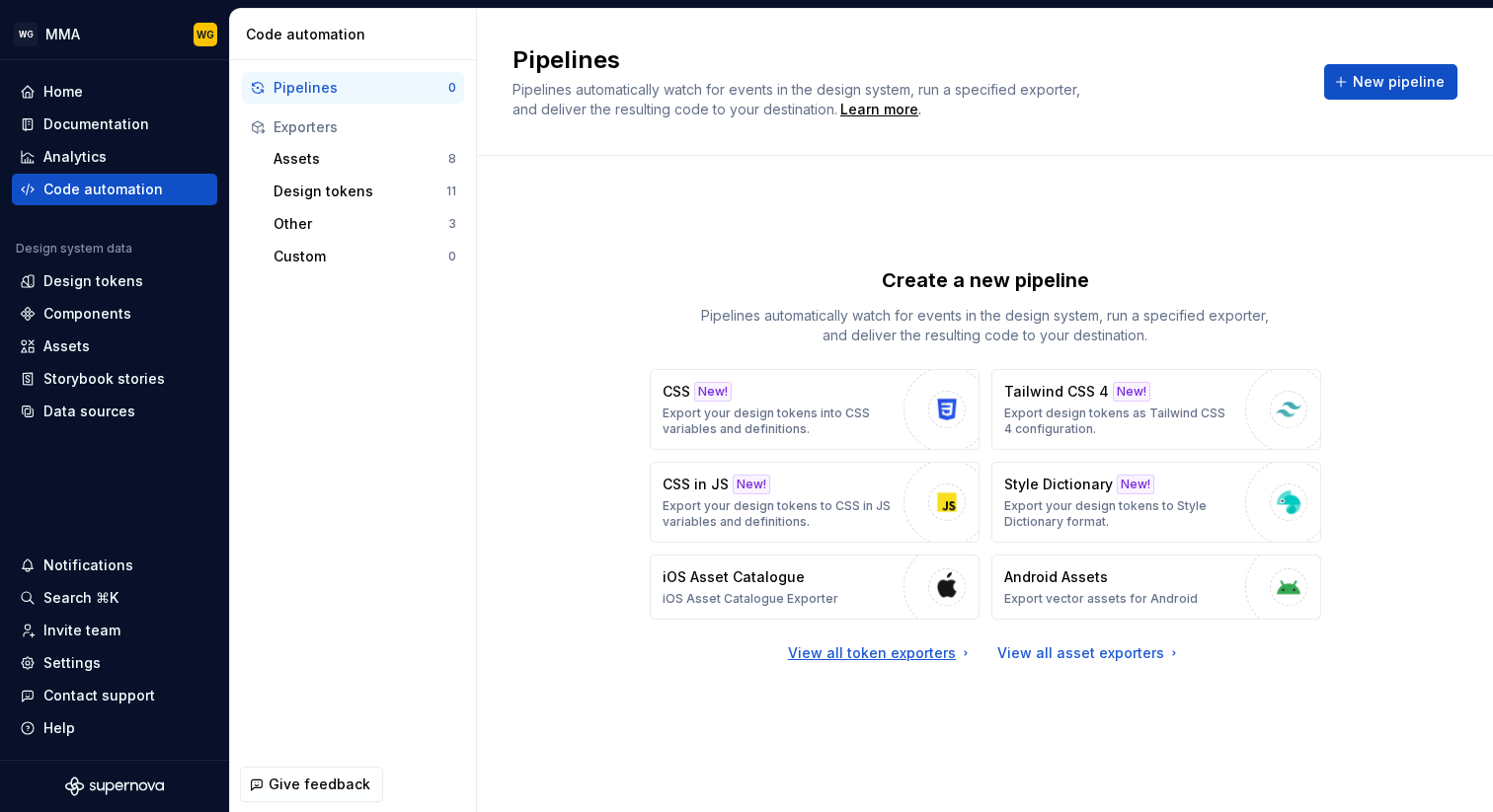
click at [931, 650] on div "View all token exporters" at bounding box center [880, 654] width 186 height 20
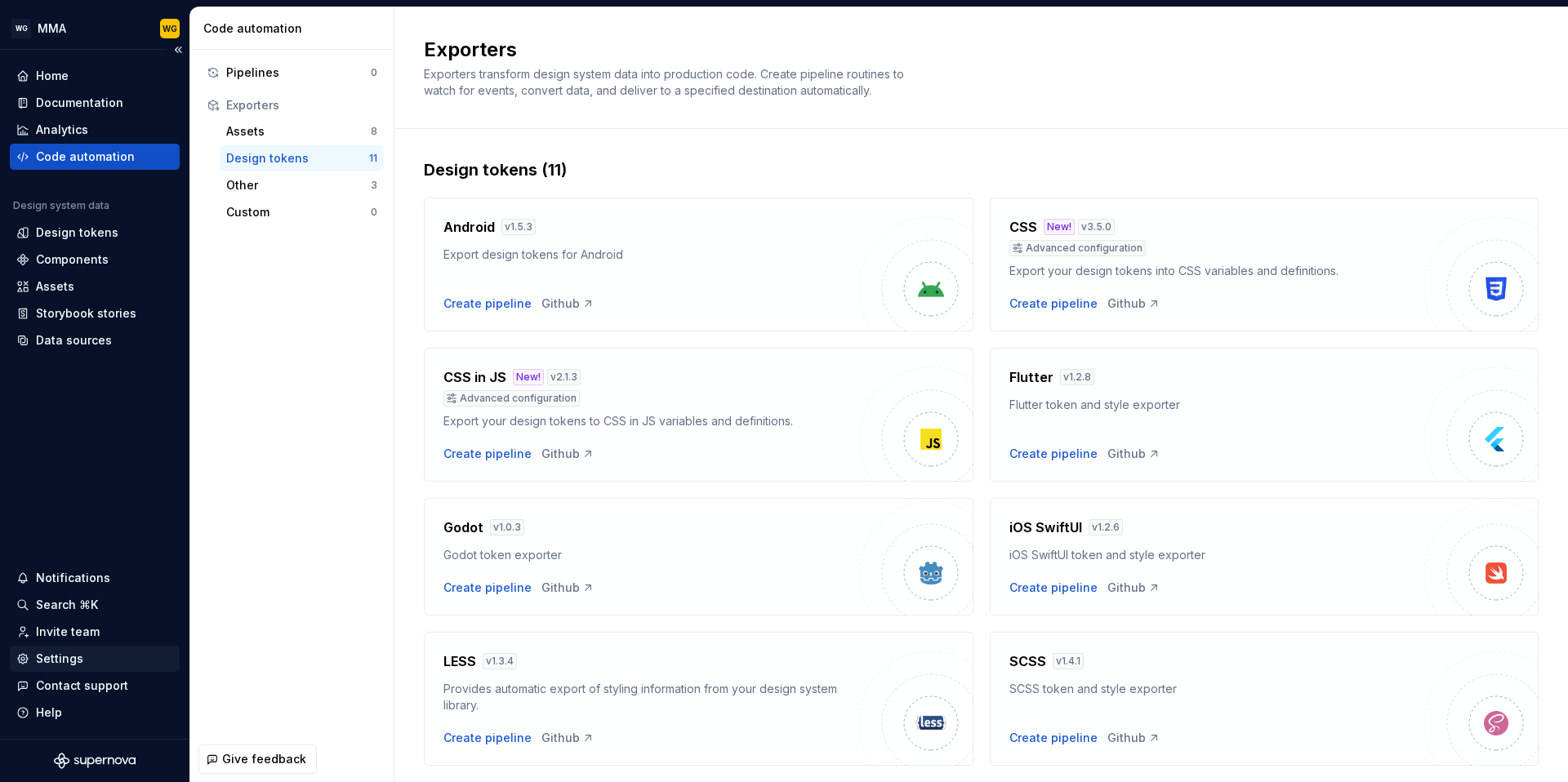
click at [71, 655] on div "Settings" at bounding box center [60, 659] width 47 height 16
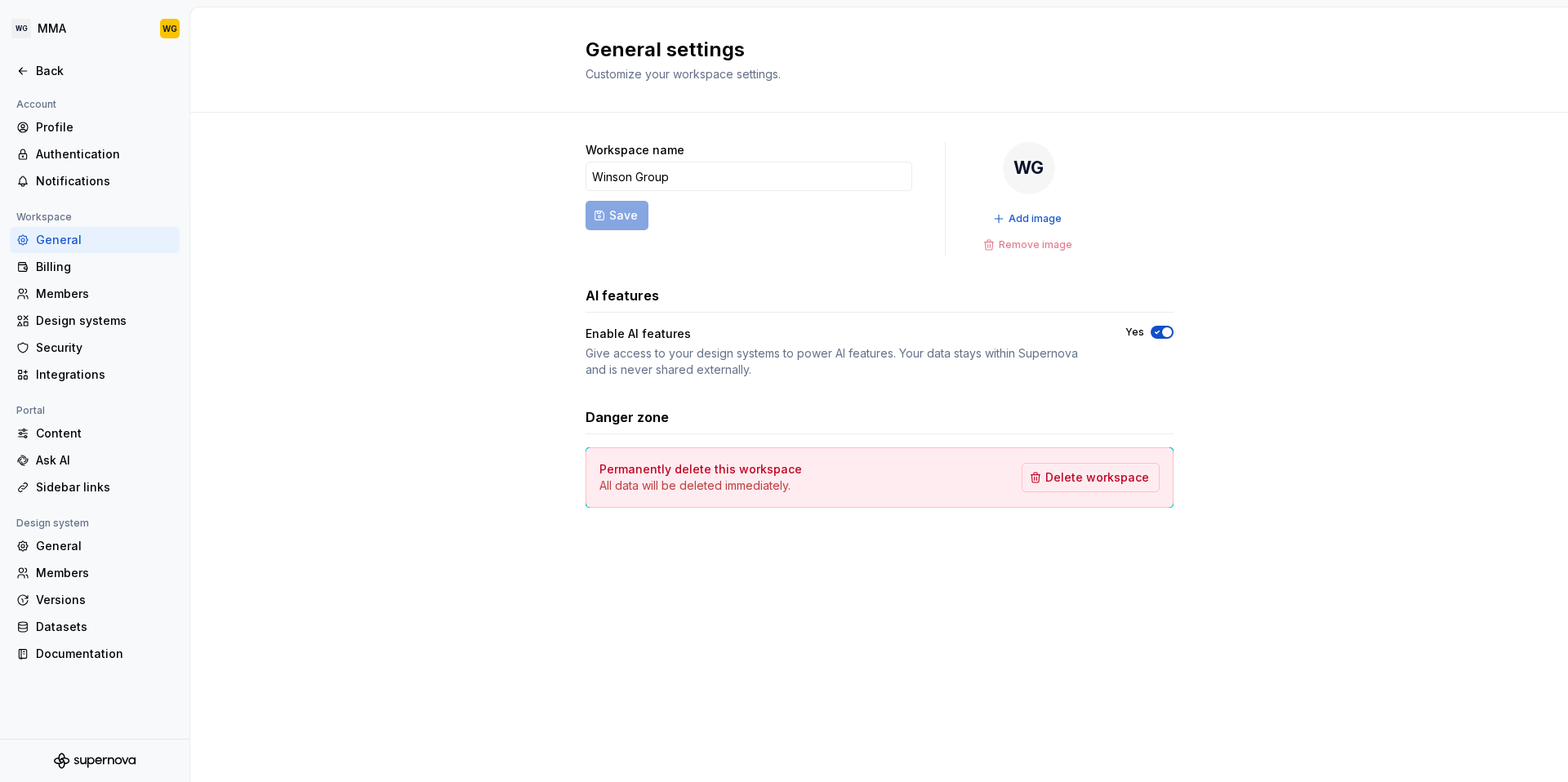
click at [250, 260] on div "Workspace name Winson Group Save WG Add image Remove image AI features Enable A…" at bounding box center [879, 342] width 1378 height 458
click at [1032, 218] on span "Add image" at bounding box center [1034, 219] width 53 height 13
click at [442, 215] on div "Workspace name Winson Group Save Change image Remove image AI features Enable A…" at bounding box center [879, 342] width 1378 height 458
